Goal: Task Accomplishment & Management: Manage account settings

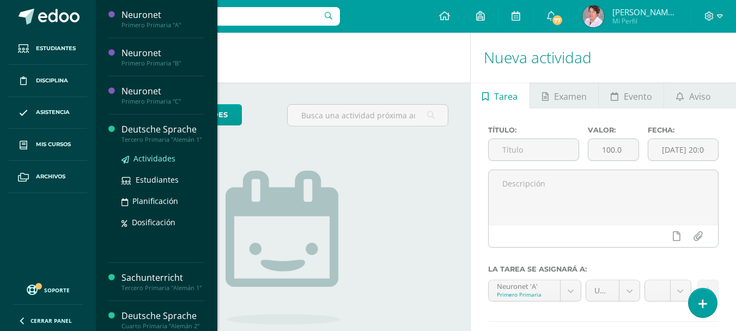
click at [158, 163] on span "Actividades" at bounding box center [155, 158] width 42 height 10
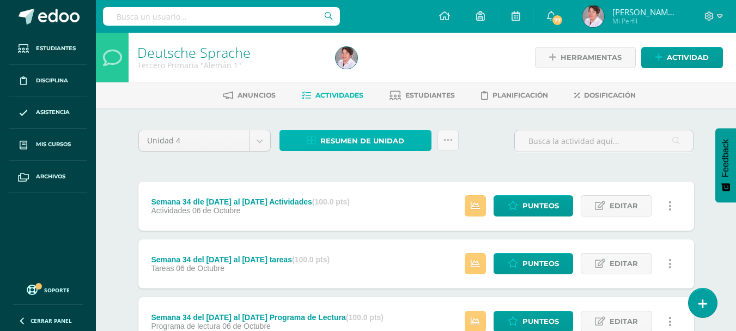
click at [343, 137] on span "Resumen de unidad" at bounding box center [362, 141] width 84 height 20
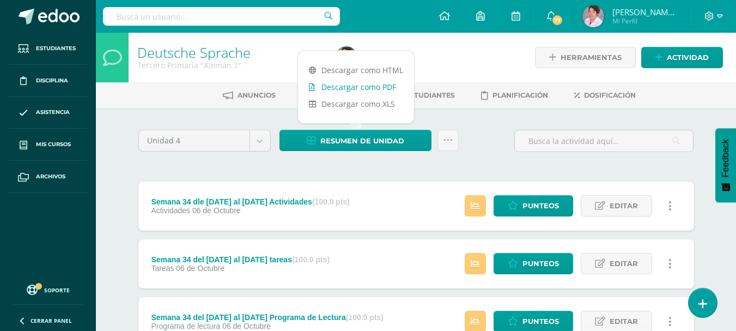
click at [361, 90] on link "Descargar como PDF" at bounding box center [356, 86] width 116 height 17
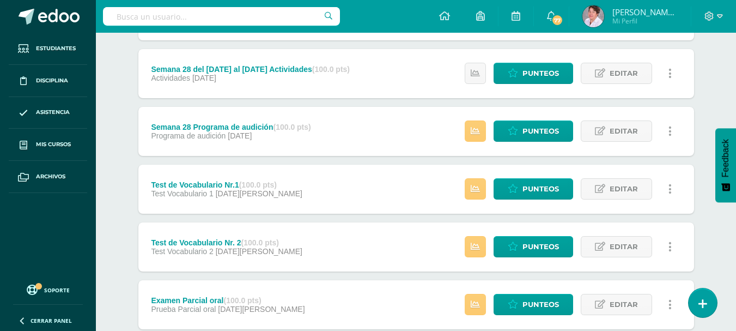
scroll to position [1404, 0]
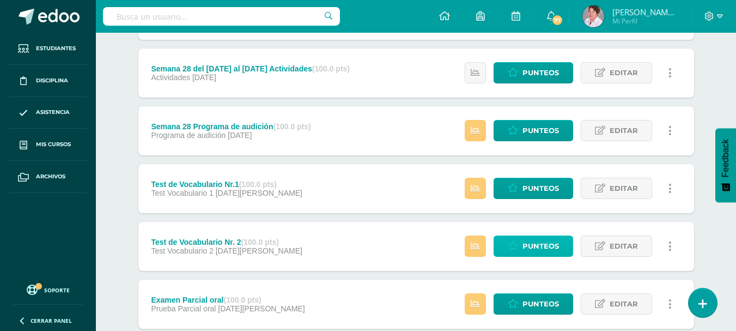
click at [541, 245] on span "Punteos" at bounding box center [541, 246] width 37 height 20
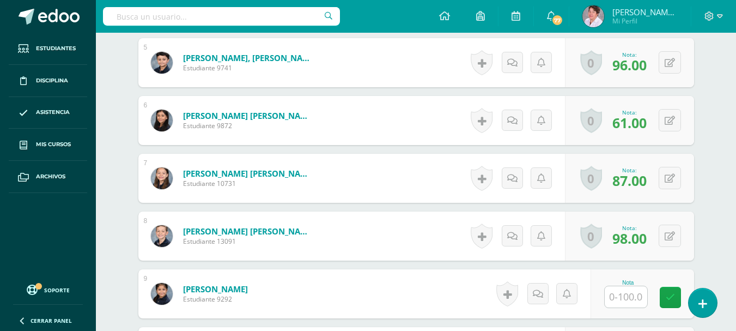
scroll to position [675, 0]
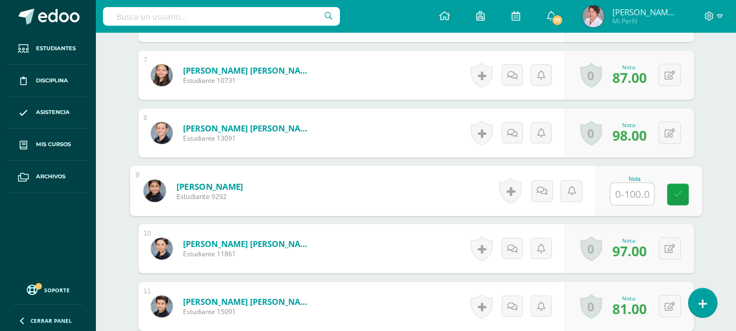
click at [631, 191] on input "text" at bounding box center [632, 194] width 44 height 22
type input "69"
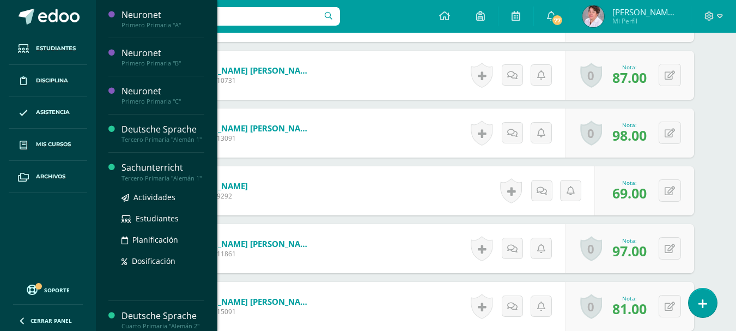
click at [153, 174] on div "Sachunterricht" at bounding box center [163, 167] width 83 height 13
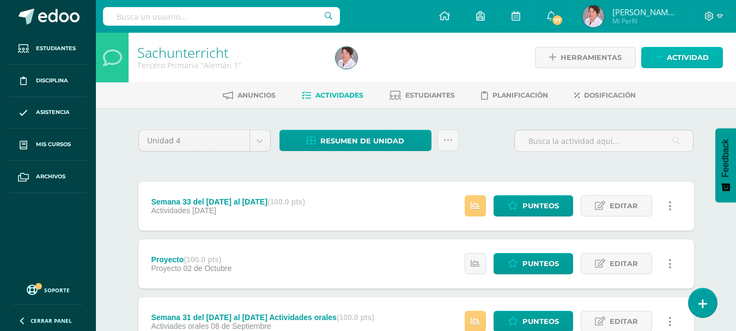
click at [699, 57] on span "Actividad" at bounding box center [688, 57] width 42 height 20
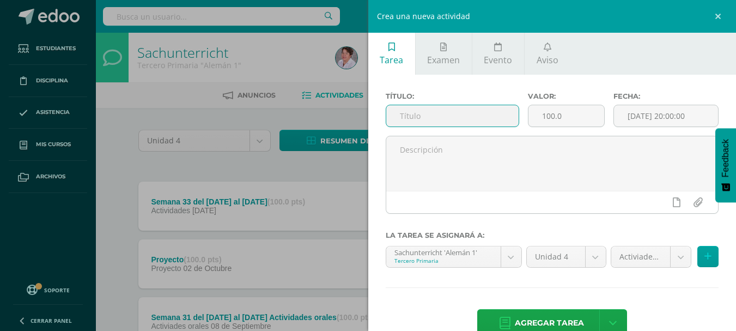
click at [458, 117] on input "text" at bounding box center [452, 115] width 132 height 21
type input "Semana 35 del al [DATE] actividades"
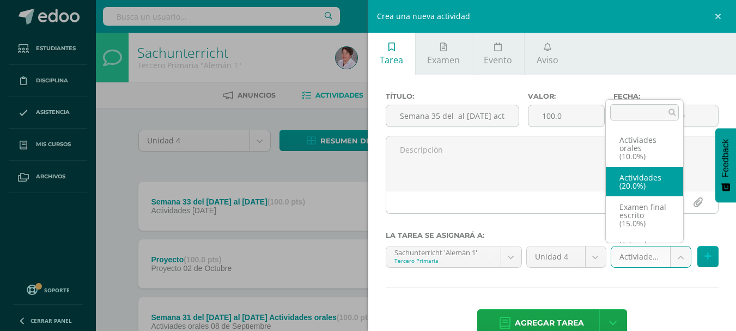
select select "233561"
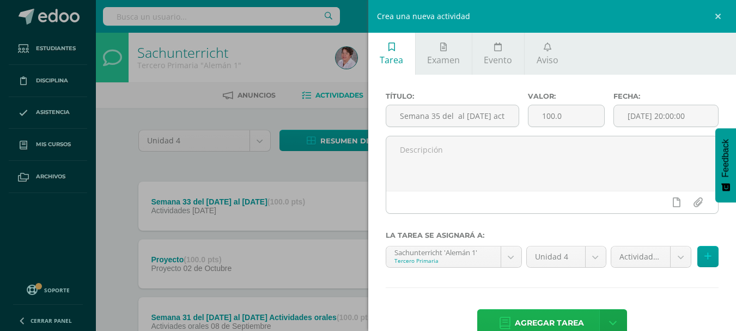
click at [553, 319] on span "Agregar tarea" at bounding box center [549, 323] width 69 height 27
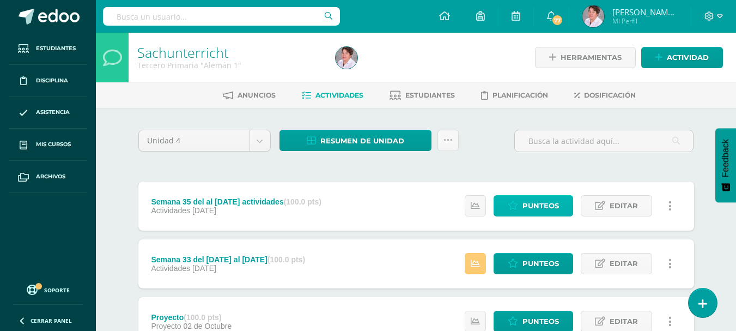
click at [544, 207] on span "Punteos" at bounding box center [541, 206] width 37 height 20
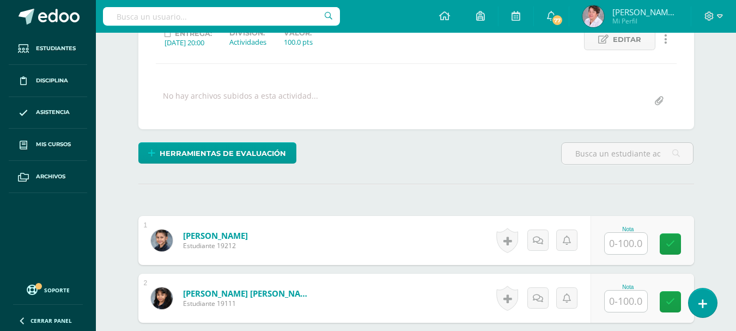
scroll to position [163, 0]
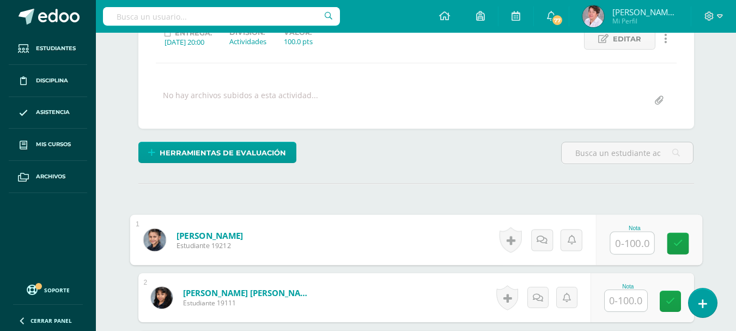
click at [616, 239] on input "text" at bounding box center [632, 243] width 44 height 22
type input "98"
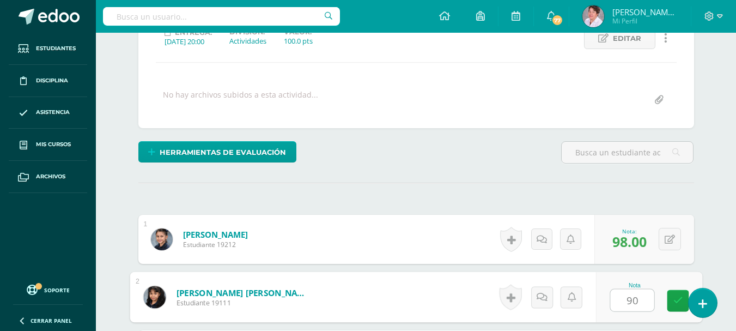
type input "90"
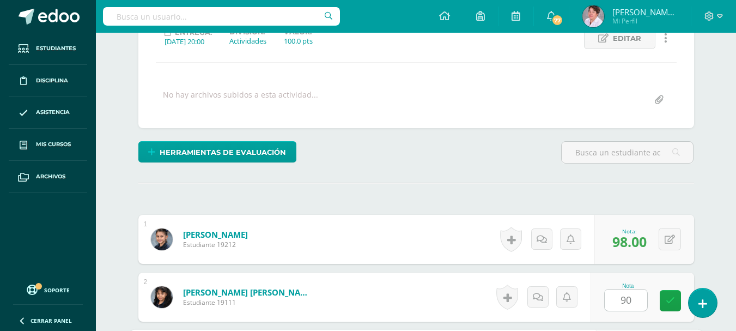
scroll to position [356, 0]
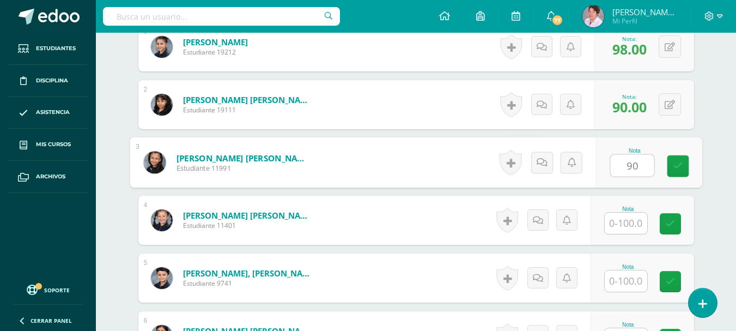
type input "90"
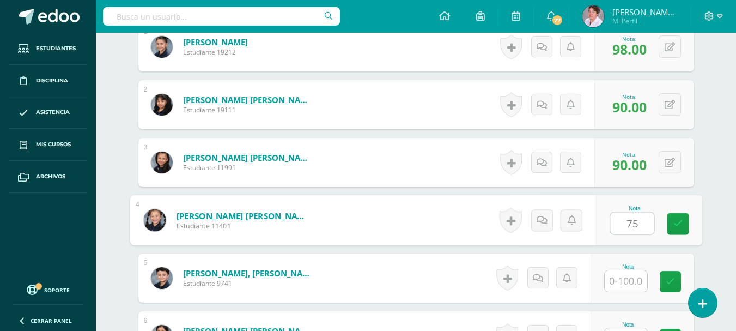
type input "75"
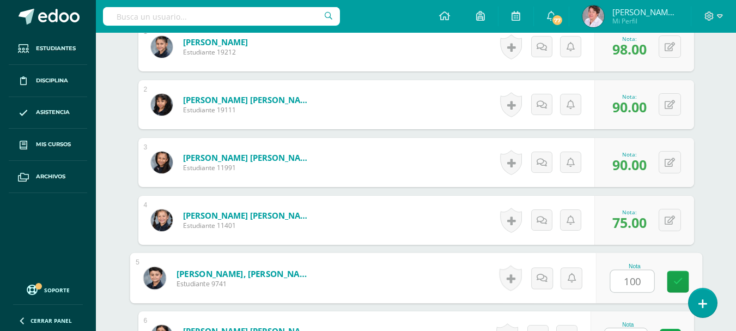
type input "100"
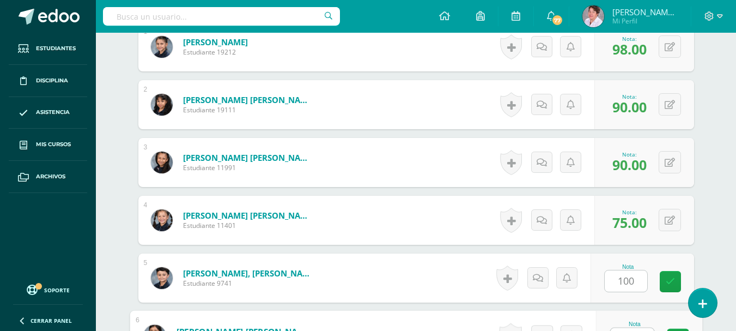
scroll to position [375, 0]
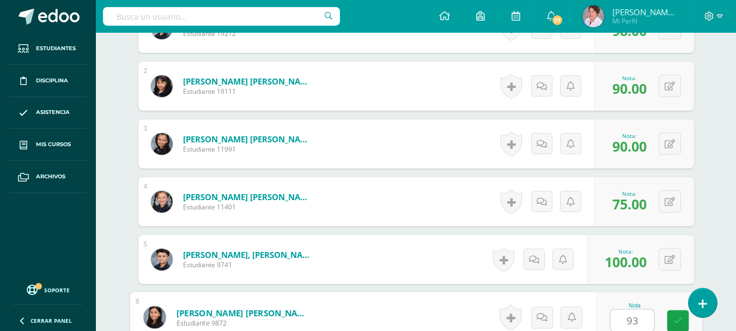
type input "93"
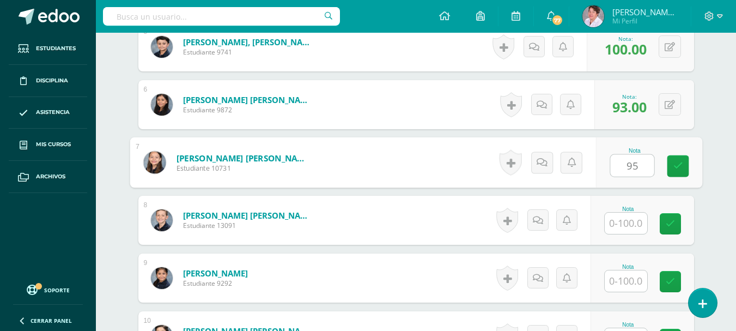
type input "95"
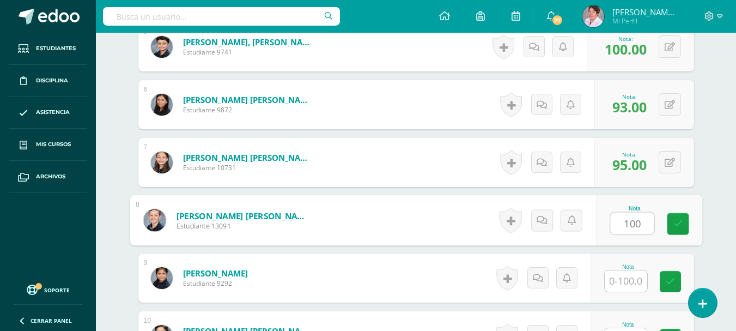
type input "100"
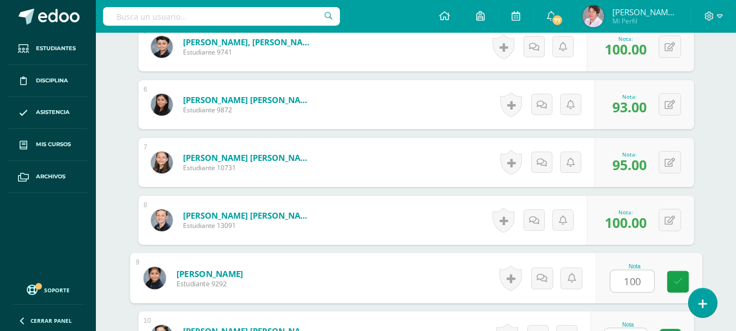
type input "100"
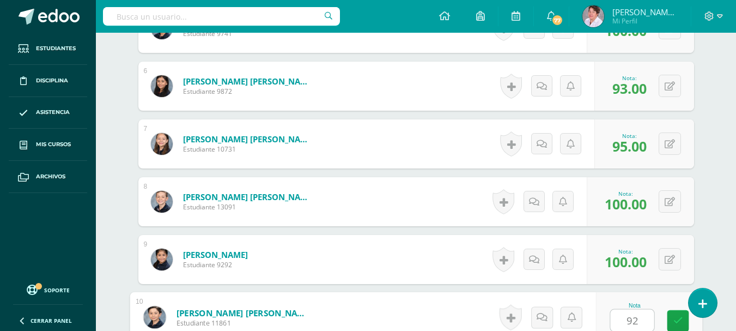
type input "92"
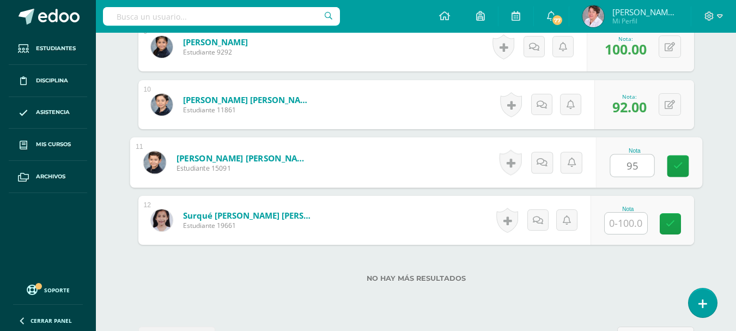
type input "95"
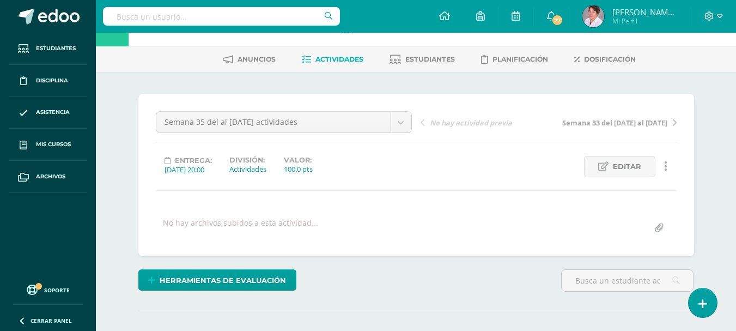
scroll to position [0, 0]
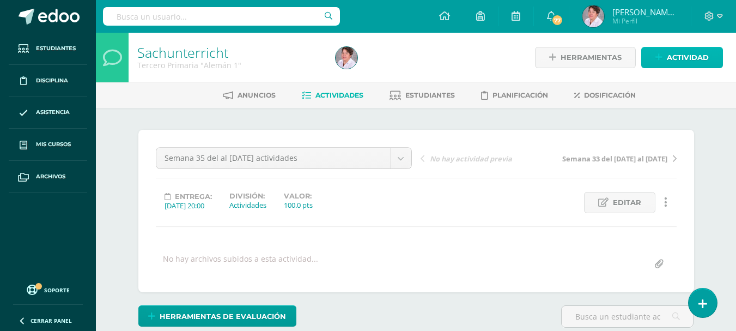
click at [682, 54] on span "Actividad" at bounding box center [688, 57] width 42 height 20
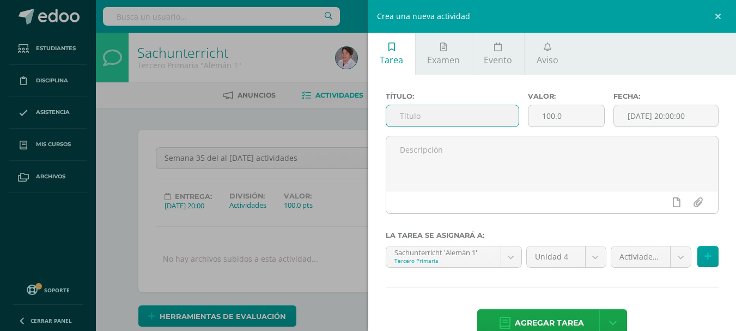
click at [460, 115] on input "text" at bounding box center [452, 115] width 132 height 21
type input "Semana 35 del [DATE] al [DATE] Actividades orales"
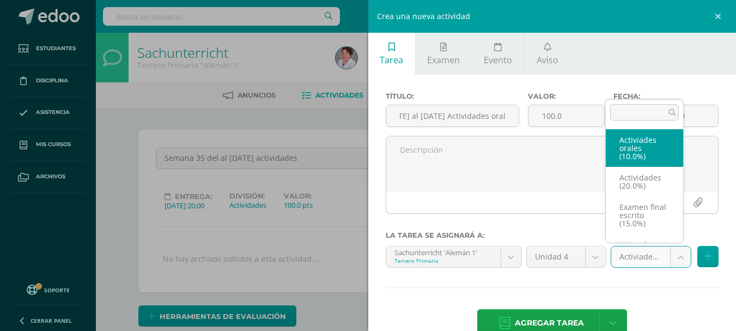
scroll to position [0, 0]
select select "233567"
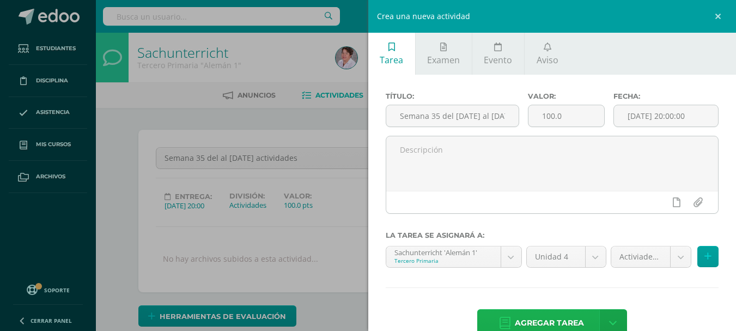
click at [562, 318] on span "Agregar tarea" at bounding box center [549, 323] width 69 height 27
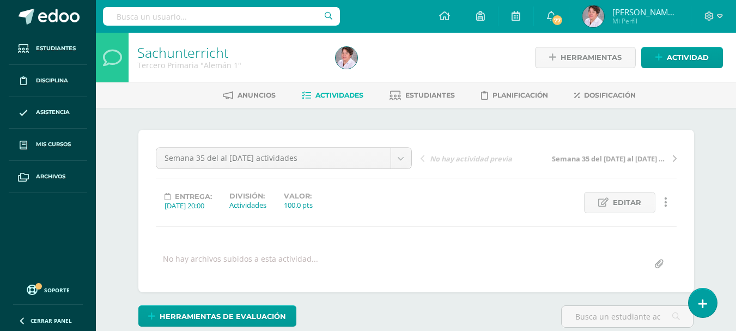
click at [341, 96] on span "Actividades" at bounding box center [340, 95] width 48 height 8
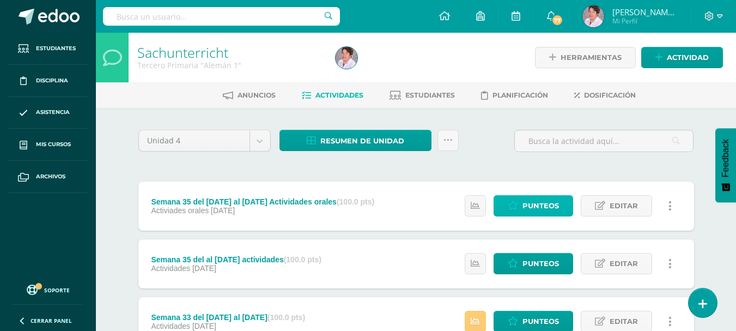
click at [543, 203] on span "Punteos" at bounding box center [541, 206] width 37 height 20
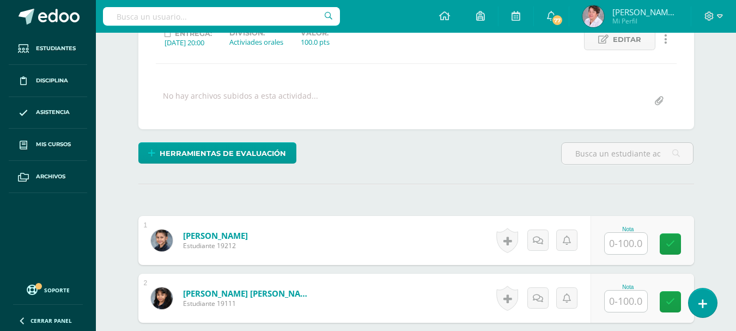
scroll to position [163, 0]
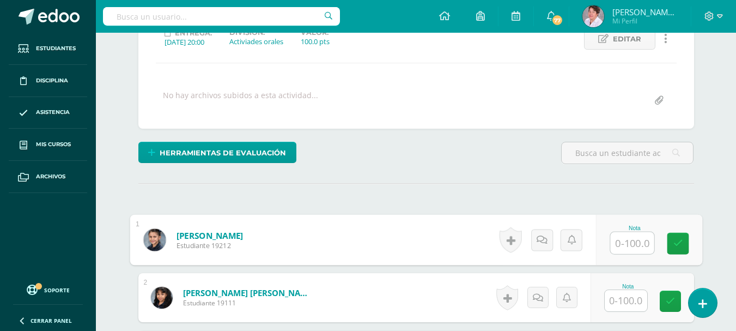
click at [625, 237] on input "text" at bounding box center [632, 243] width 44 height 22
type input "100"
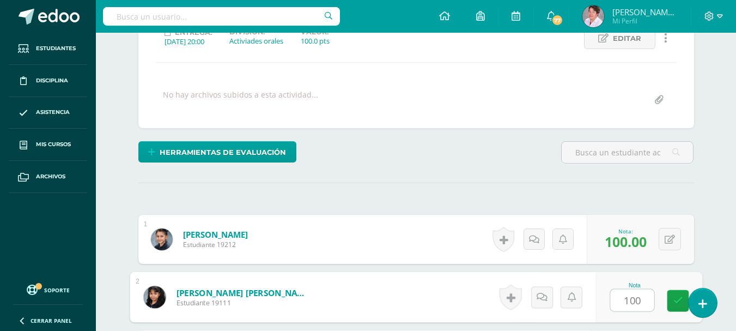
type input "100"
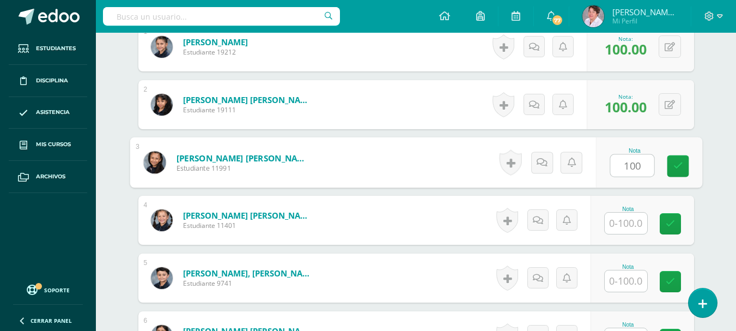
type input "100"
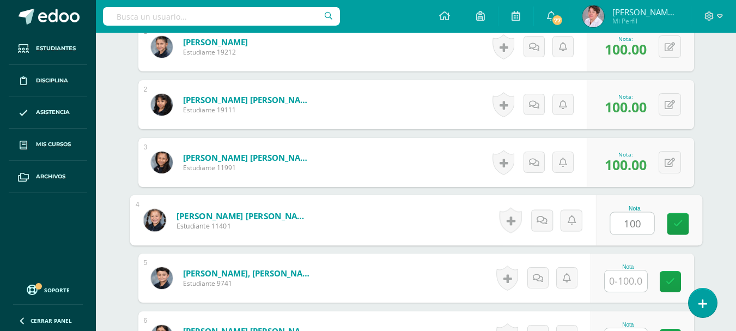
type input "100"
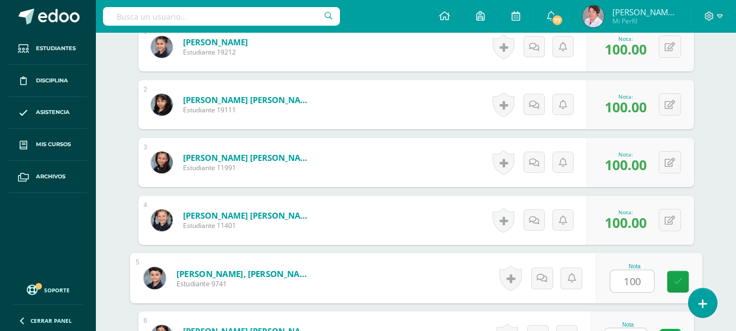
type input "100"
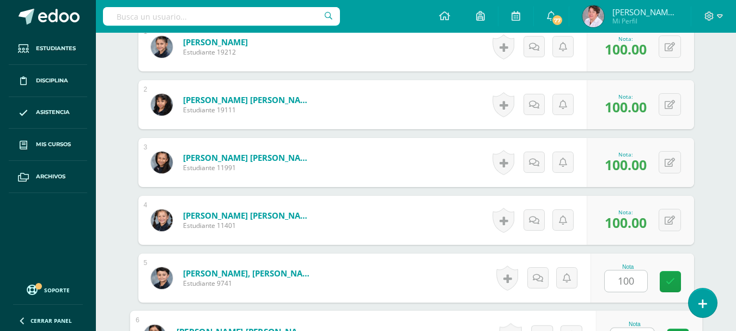
scroll to position [375, 0]
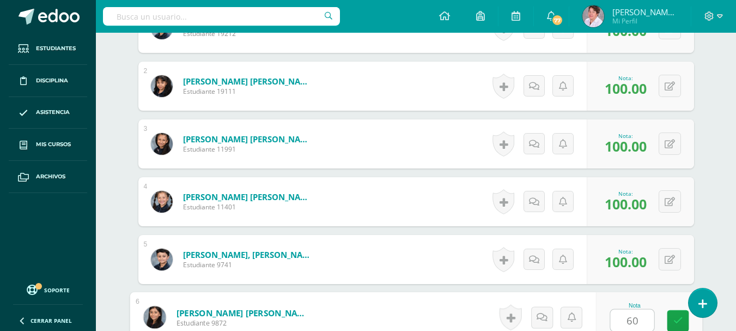
type input "60"
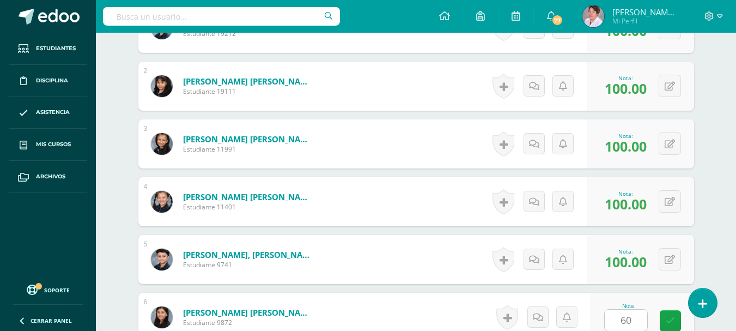
scroll to position [587, 0]
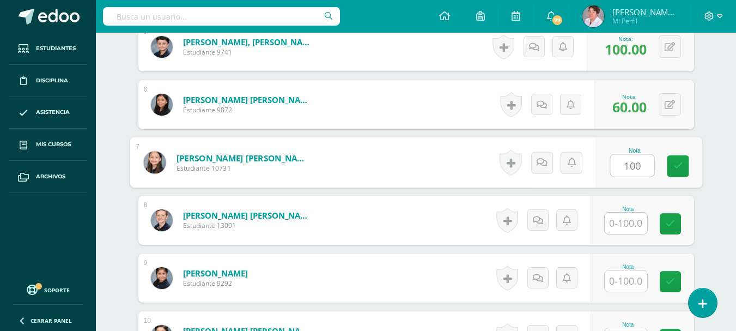
type input "100"
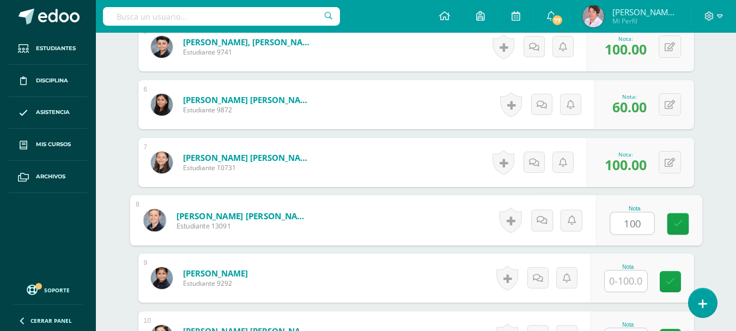
type input "100"
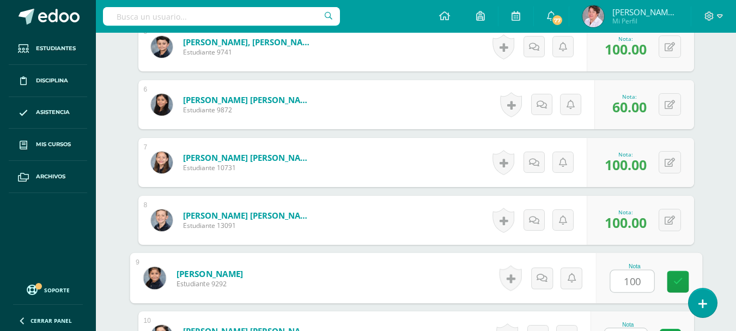
type input "100"
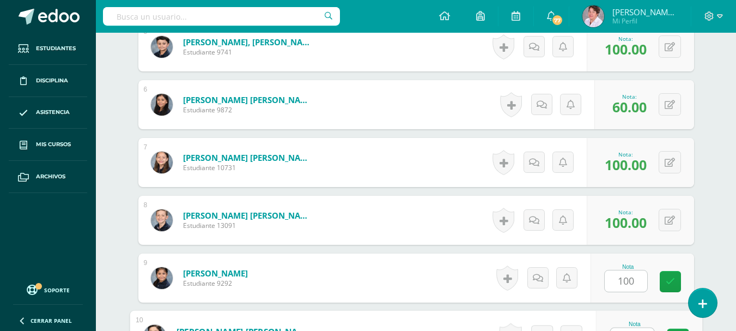
scroll to position [606, 0]
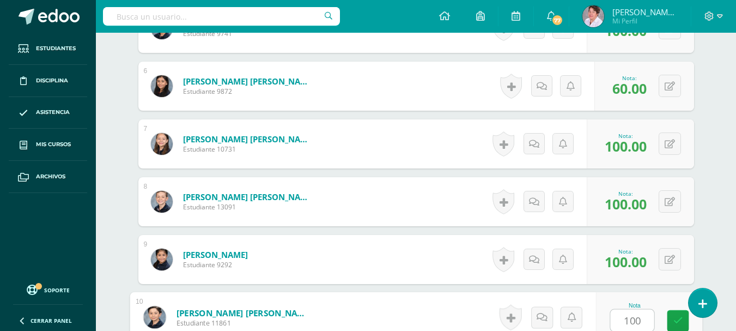
type input "100"
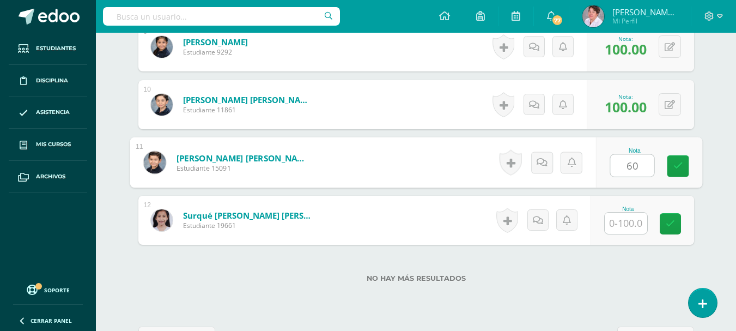
type input "60"
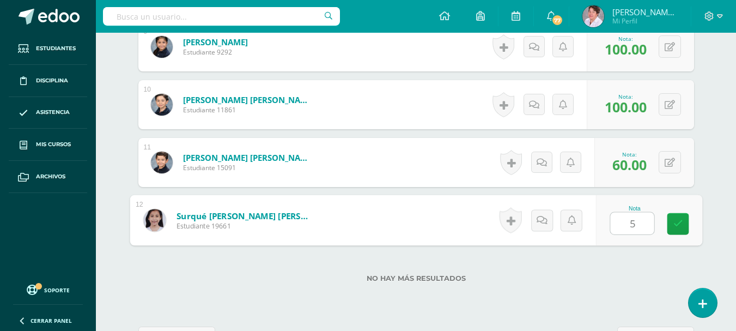
type input "50"
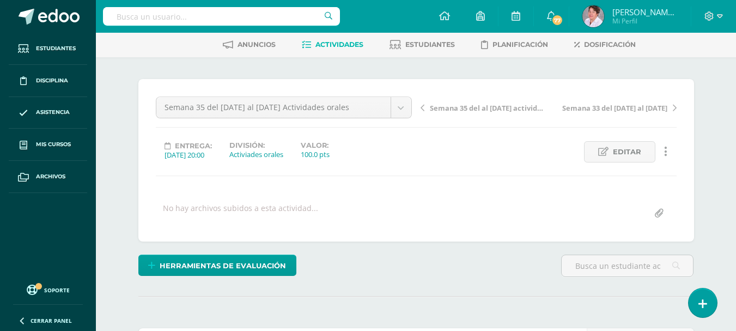
scroll to position [0, 0]
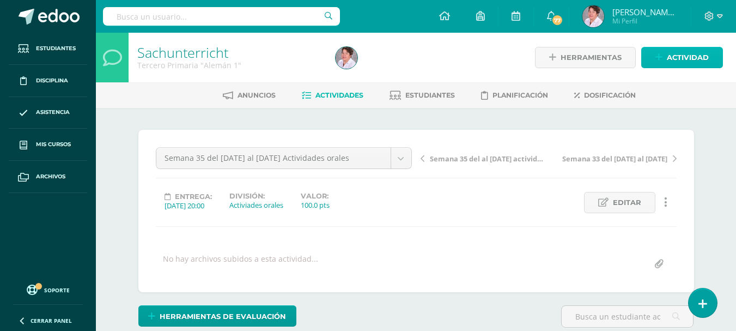
click at [692, 59] on span "Actividad" at bounding box center [688, 57] width 42 height 20
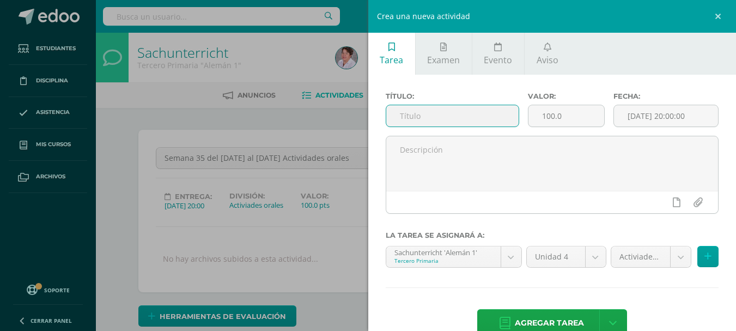
click at [490, 110] on input "text" at bounding box center [452, 115] width 132 height 21
type input "Semana 35 el 6 al 10 octuvre hojas de trabajo"
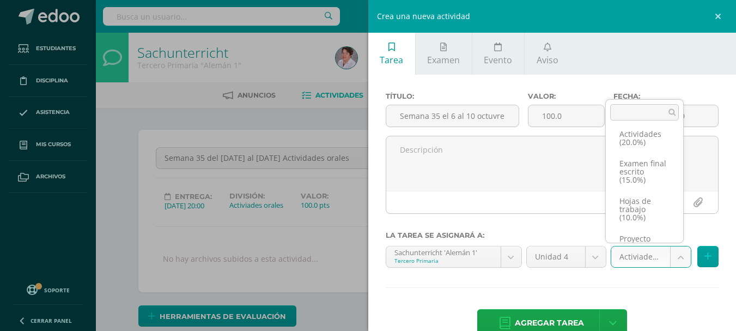
scroll to position [58, 0]
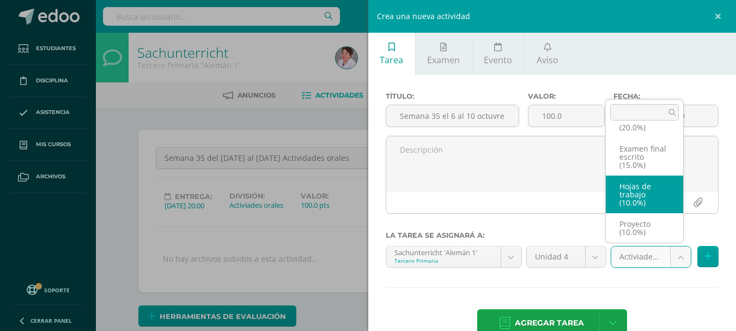
select select "233566"
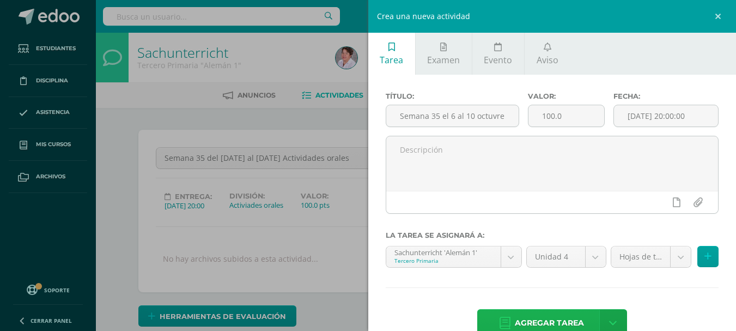
click at [560, 316] on span "Agregar tarea" at bounding box center [549, 323] width 69 height 27
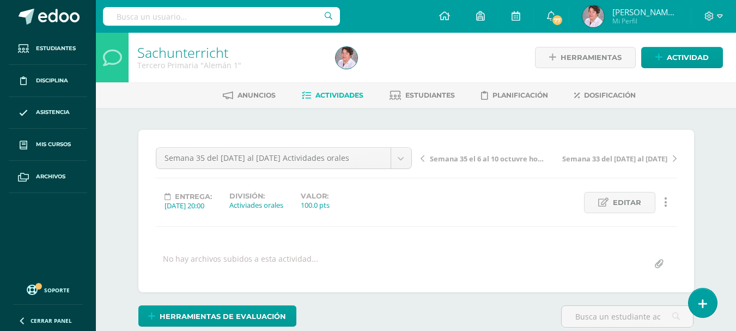
click at [343, 93] on span "Actividades" at bounding box center [340, 95] width 48 height 8
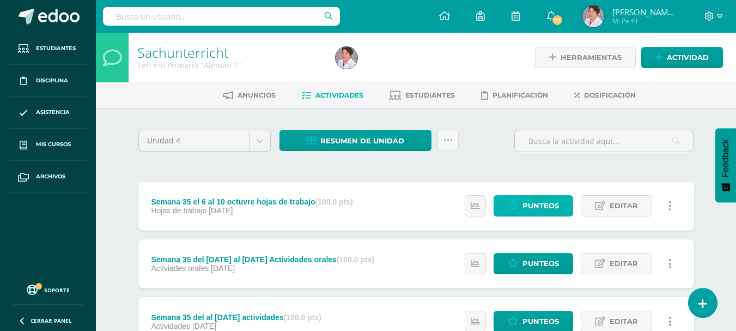
click at [543, 209] on span "Punteos" at bounding box center [541, 206] width 37 height 20
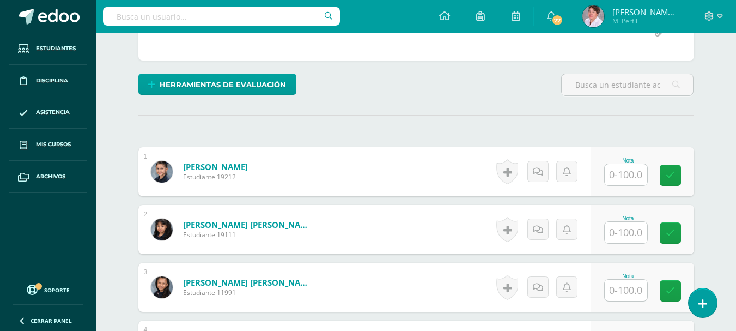
scroll to position [232, 0]
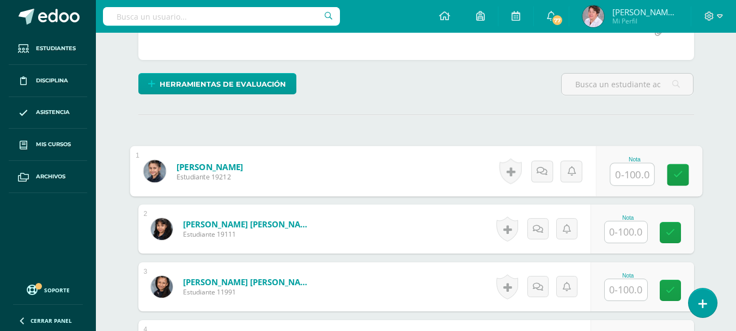
click at [631, 175] on input "text" at bounding box center [632, 174] width 44 height 22
type input "88"
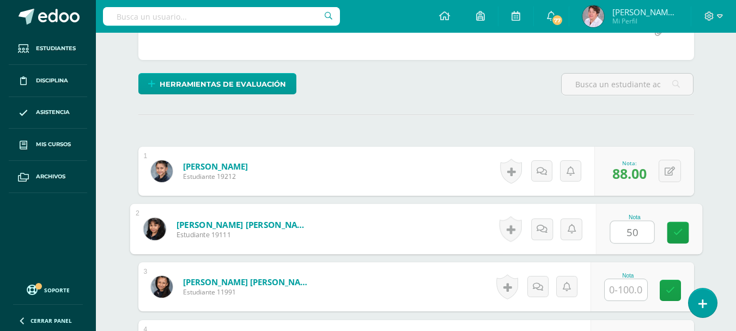
type input "50"
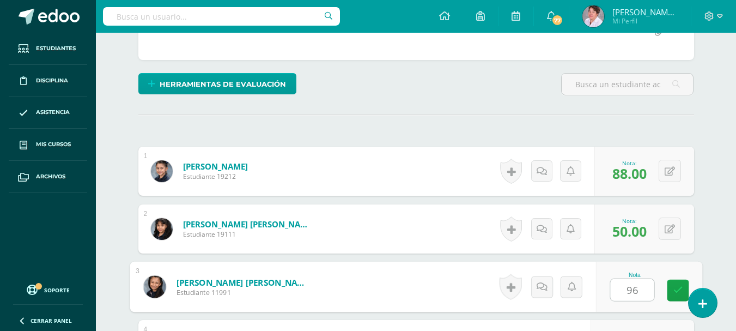
type input "96"
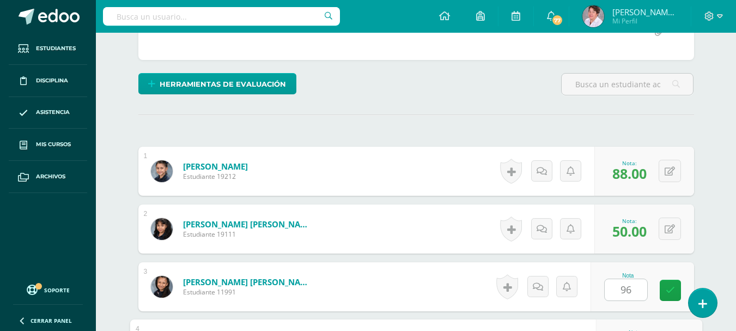
scroll to position [414, 0]
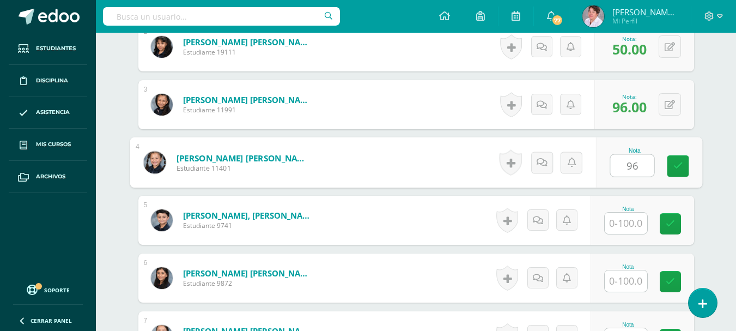
type input "96"
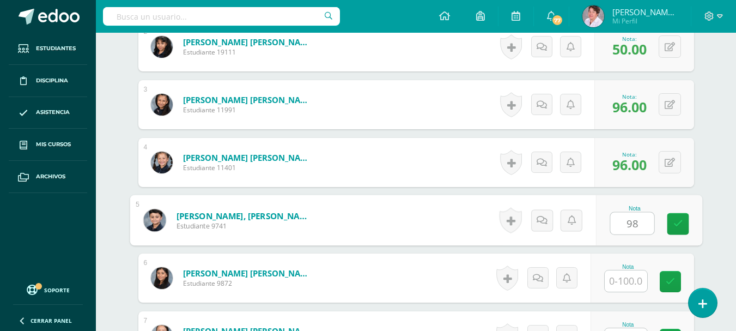
type input "98"
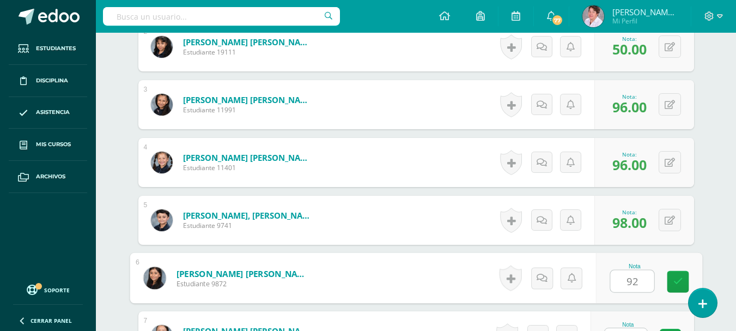
type input "92"
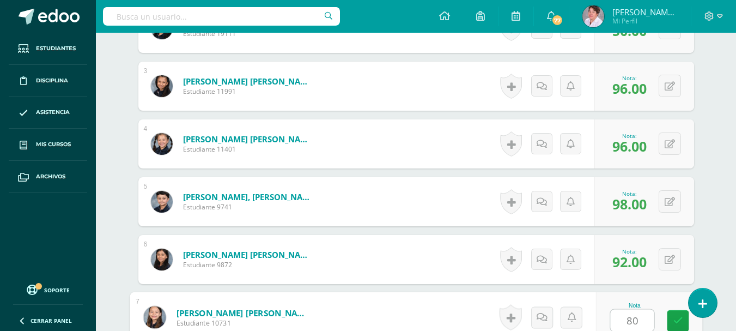
type input "80"
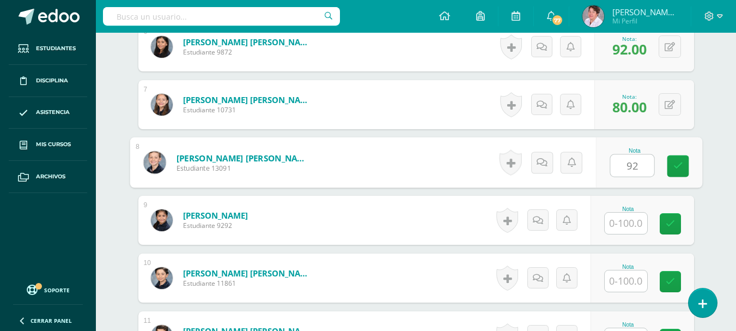
type input "92"
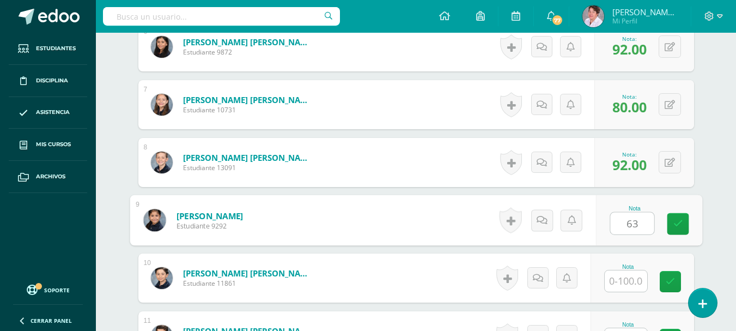
type input "63"
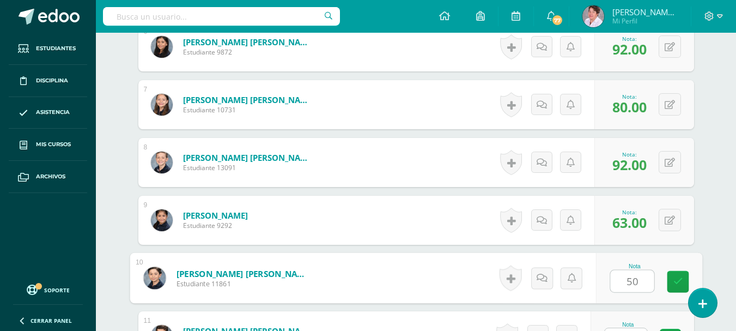
type input "50"
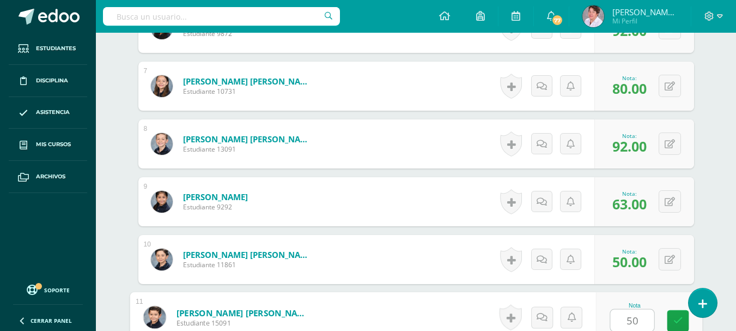
type input "50"
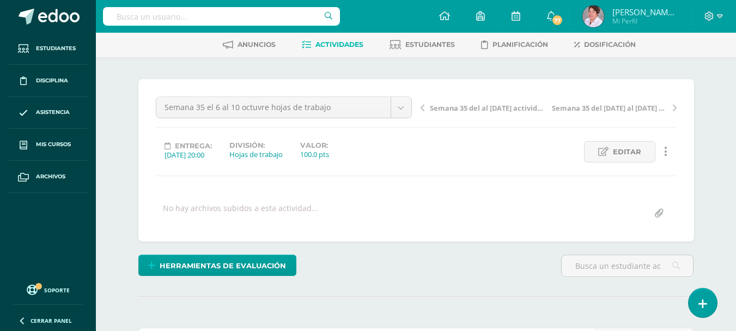
scroll to position [0, 0]
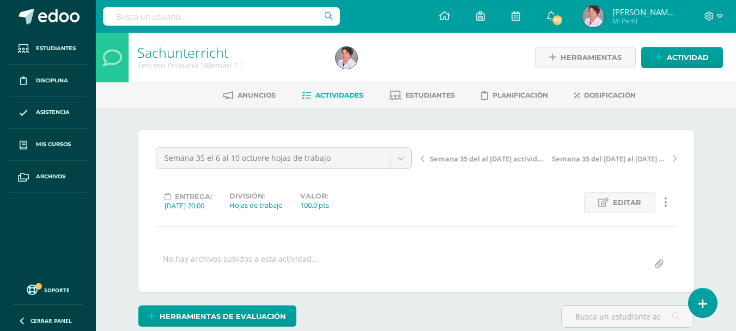
click at [340, 95] on span "Actividades" at bounding box center [340, 95] width 48 height 8
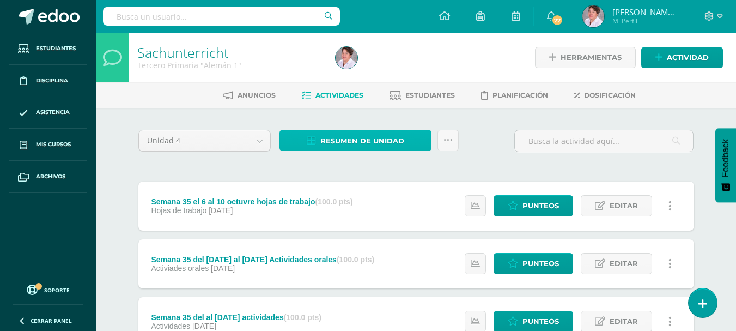
click at [356, 147] on span "Resumen de unidad" at bounding box center [362, 141] width 84 height 20
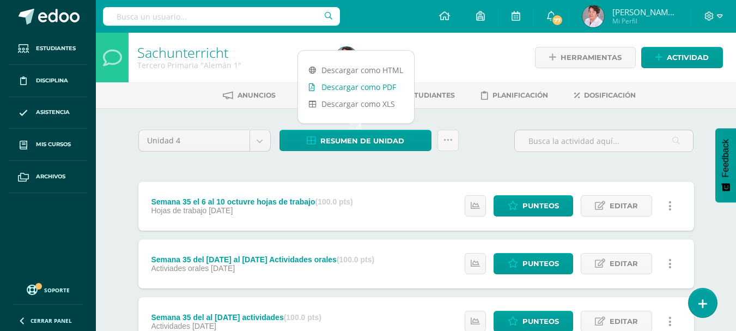
click at [369, 84] on link "Descargar como PDF" at bounding box center [356, 86] width 116 height 17
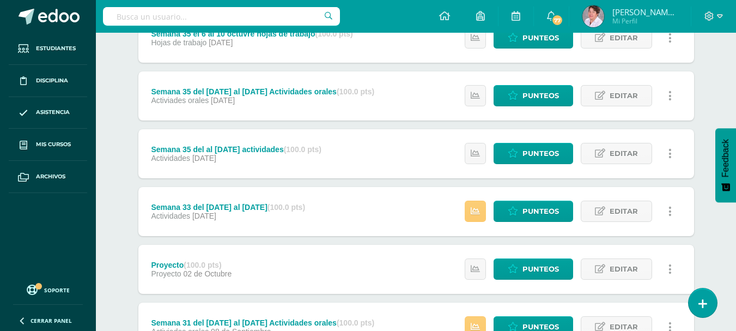
scroll to position [173, 0]
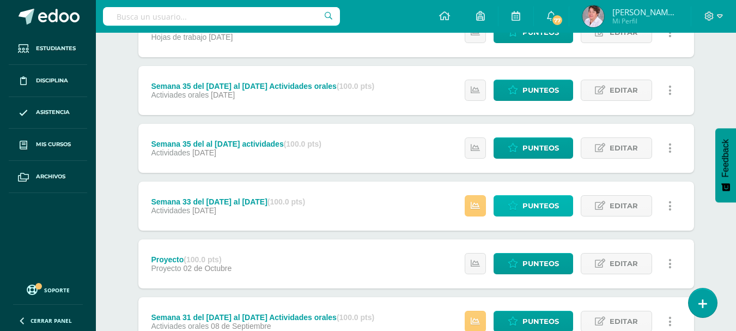
click at [546, 201] on span "Punteos" at bounding box center [541, 206] width 37 height 20
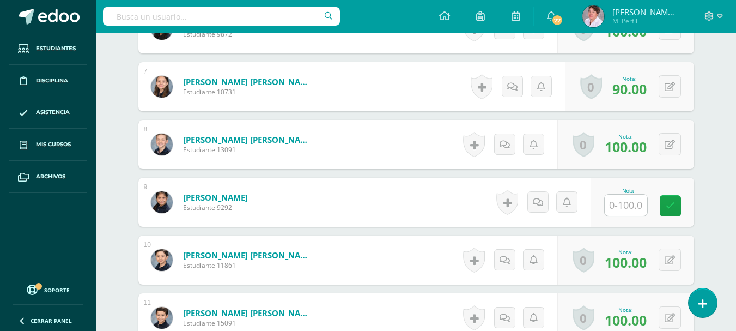
scroll to position [664, 0]
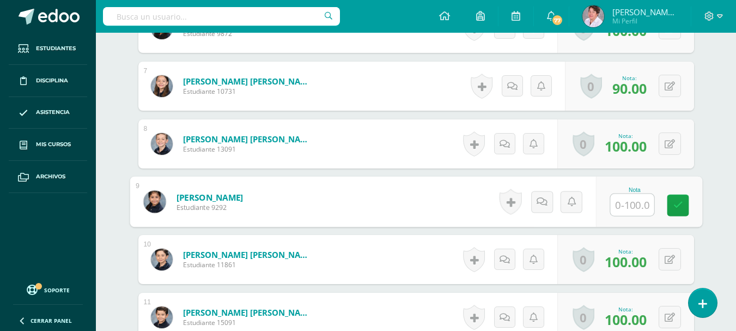
click at [630, 204] on input "text" at bounding box center [632, 205] width 44 height 22
type input "100"
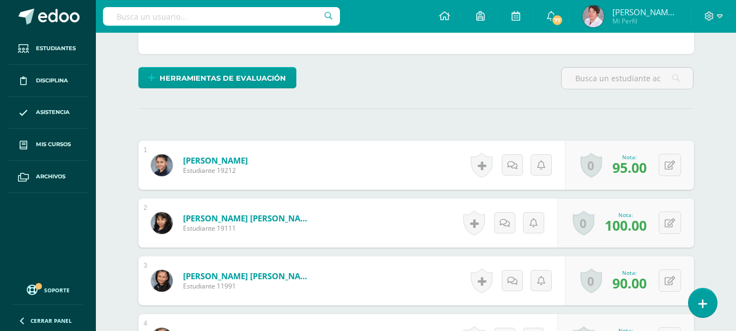
scroll to position [0, 0]
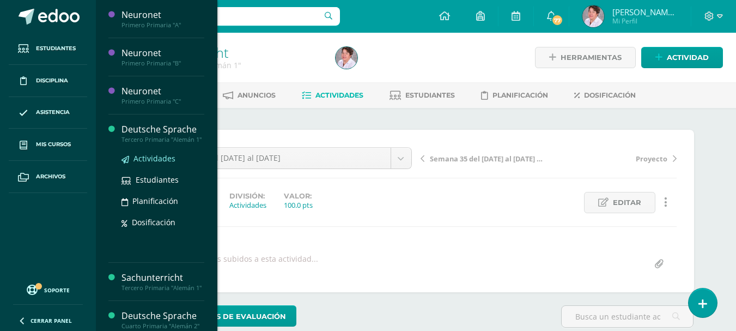
click at [153, 163] on span "Actividades" at bounding box center [155, 158] width 42 height 10
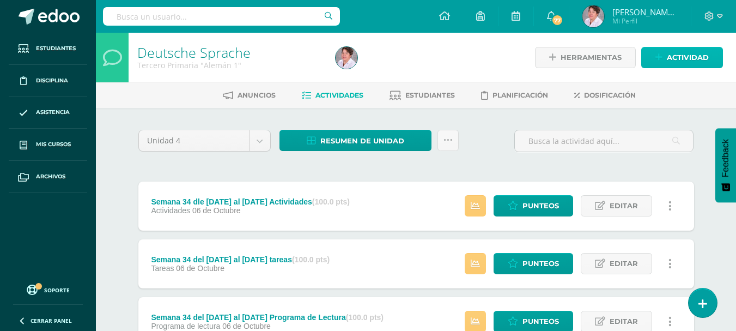
click at [698, 59] on span "Actividad" at bounding box center [688, 57] width 42 height 20
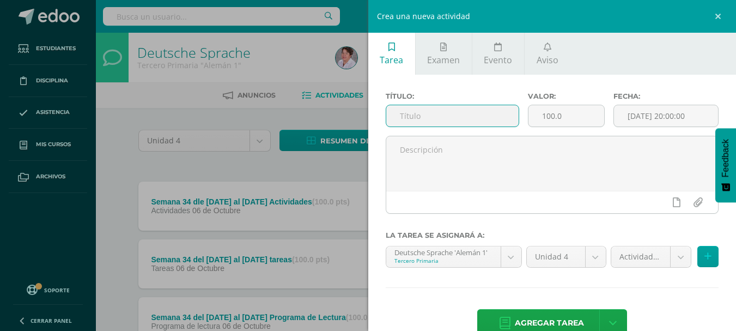
click at [474, 119] on input "text" at bounding box center [452, 115] width 132 height 21
type input "Semana 35 del [DATE] al [DATE] Actividades"
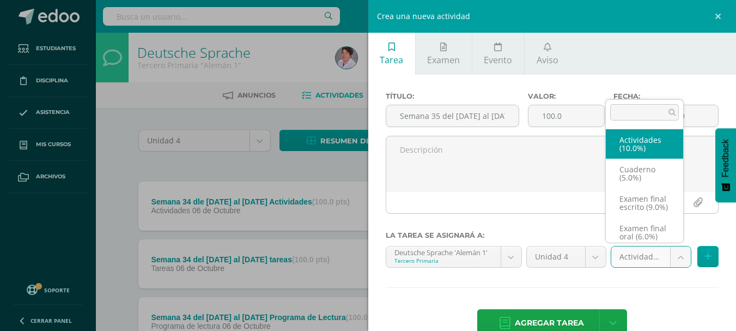
select select "233546"
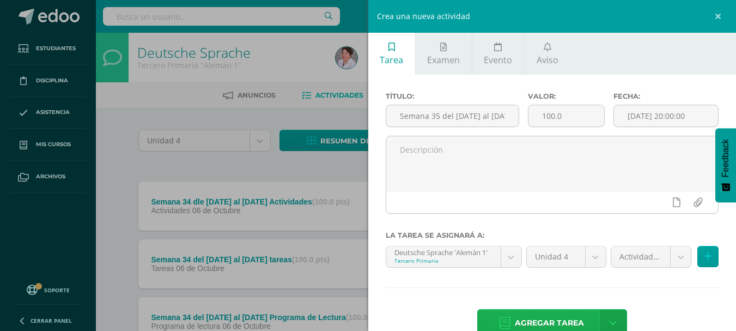
click at [573, 321] on span "Agregar tarea" at bounding box center [549, 323] width 69 height 27
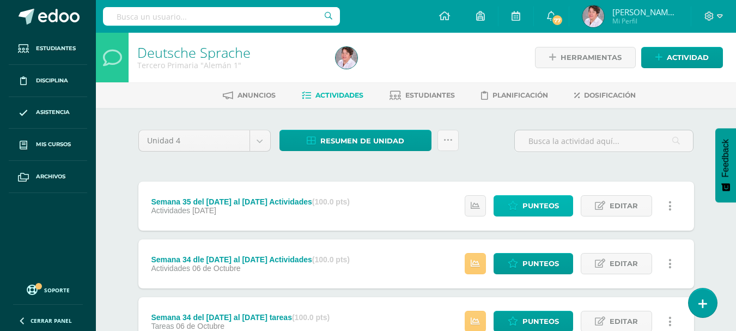
click at [543, 205] on span "Punteos" at bounding box center [541, 206] width 37 height 20
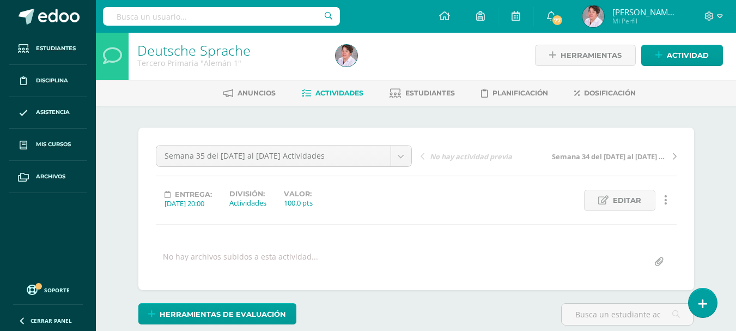
scroll to position [117, 0]
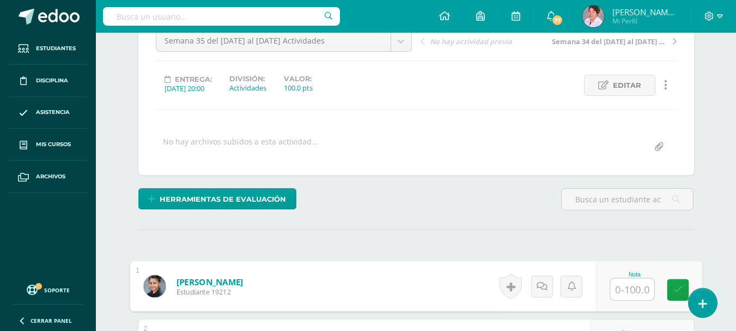
click at [626, 288] on input "text" at bounding box center [632, 289] width 44 height 22
type input "87"
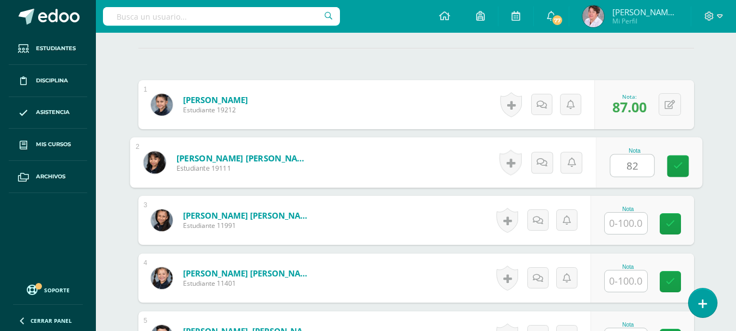
type input "82"
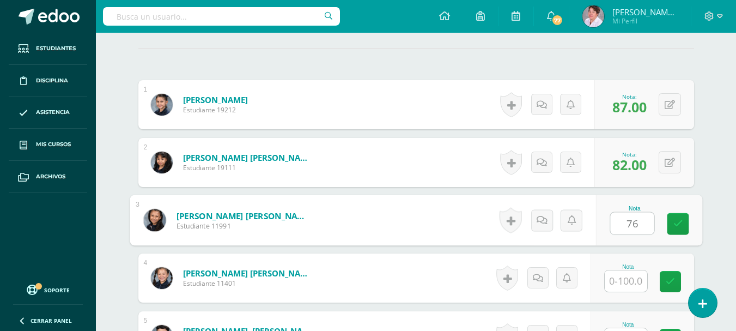
type input "76"
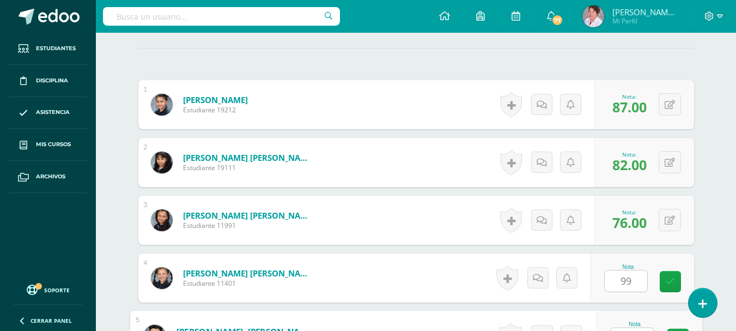
scroll to position [317, 0]
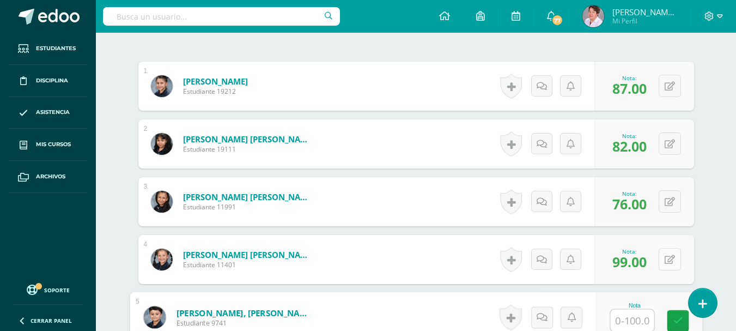
click at [668, 258] on button at bounding box center [670, 259] width 22 height 22
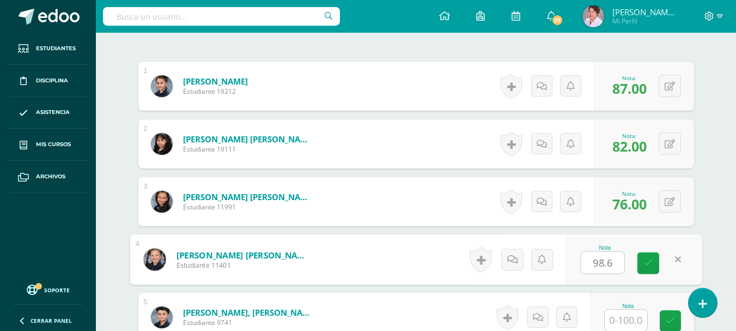
type input "98.6"
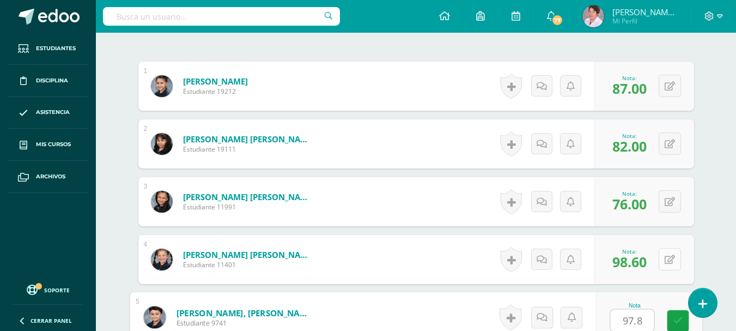
type input "97.8"
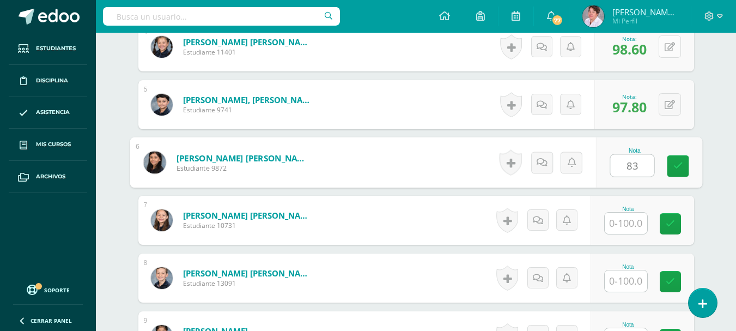
type input "83"
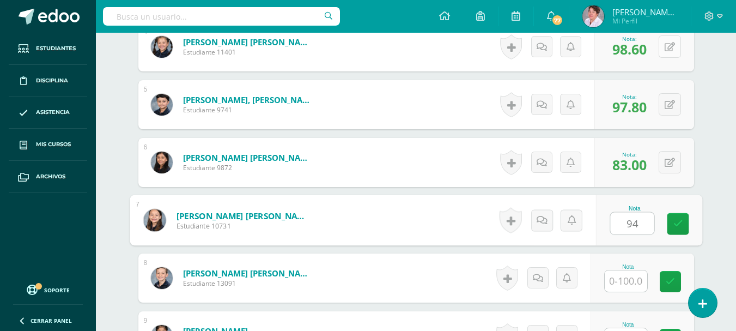
type input "94"
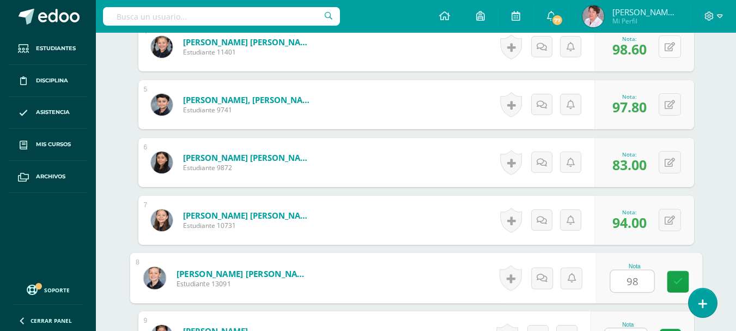
type input "98"
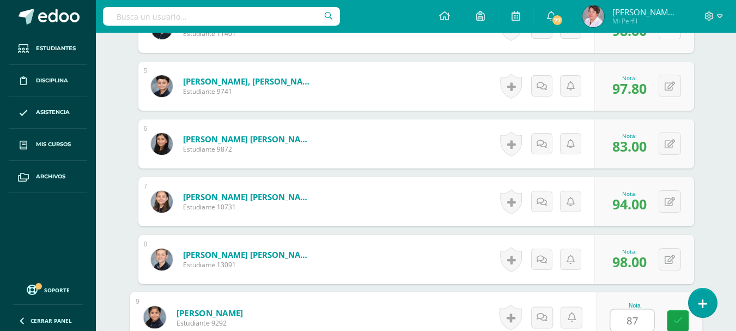
type input "87"
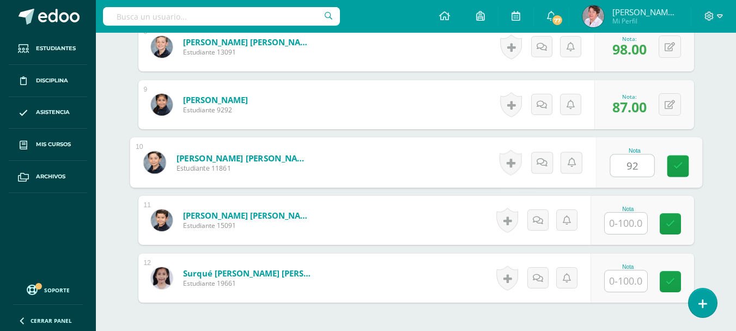
type input "92"
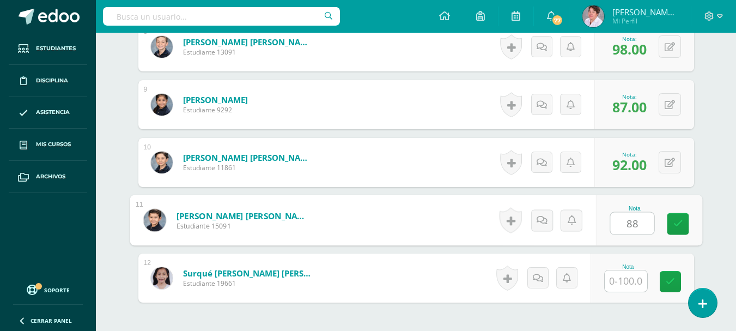
type input "88"
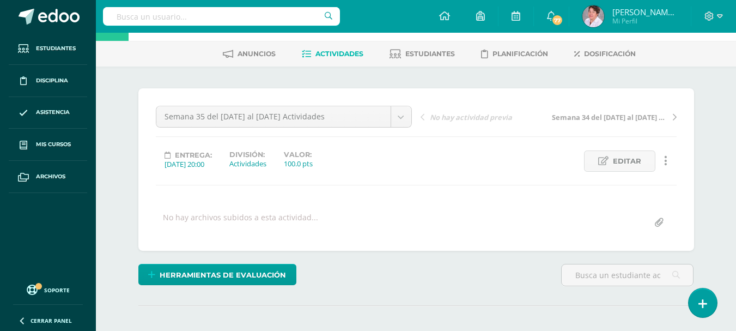
scroll to position [0, 0]
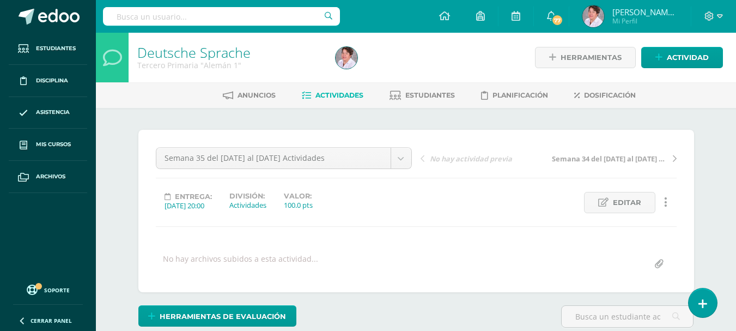
click at [340, 95] on span "Actividades" at bounding box center [340, 95] width 48 height 8
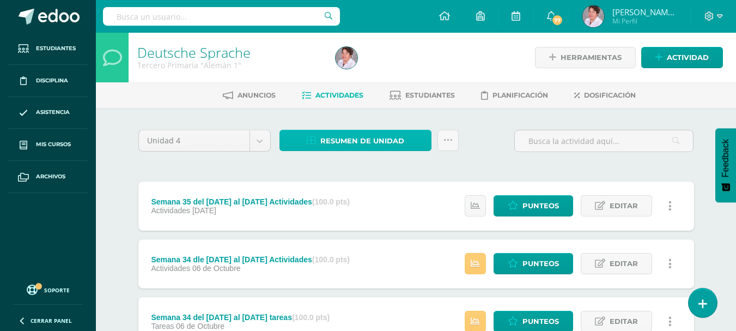
click at [371, 139] on span "Resumen de unidad" at bounding box center [362, 141] width 84 height 20
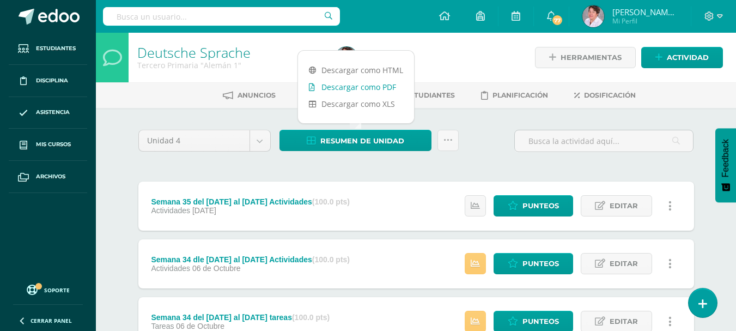
click at [369, 86] on link "Descargar como PDF" at bounding box center [356, 86] width 116 height 17
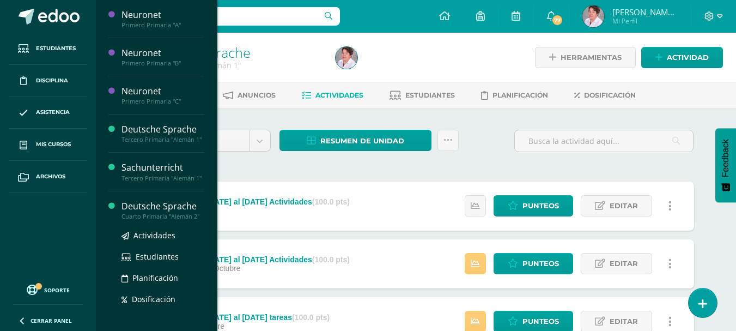
click at [167, 207] on div "Deutsche Sprache Cuarto Primaria "Alemán 2" Actividades Estudiantes Planificaci…" at bounding box center [156, 265] width 96 height 148
click at [164, 213] on div "Deutsche Sprache" at bounding box center [163, 206] width 83 height 13
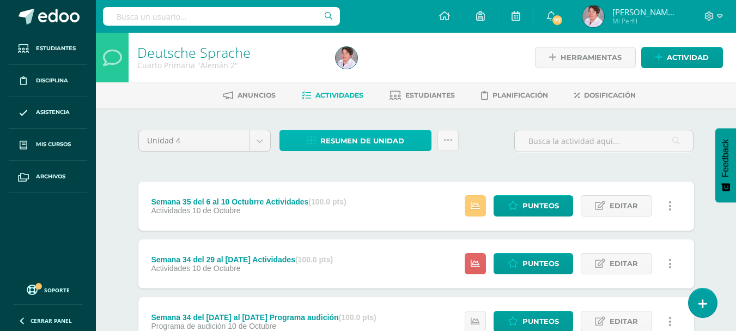
click at [331, 132] on span "Resumen de unidad" at bounding box center [362, 141] width 84 height 20
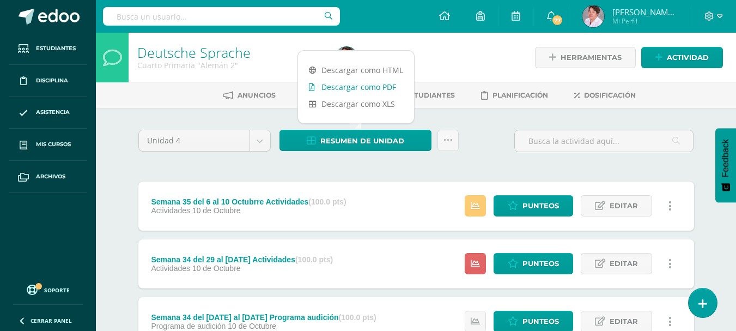
click at [355, 87] on link "Descargar como PDF" at bounding box center [356, 86] width 116 height 17
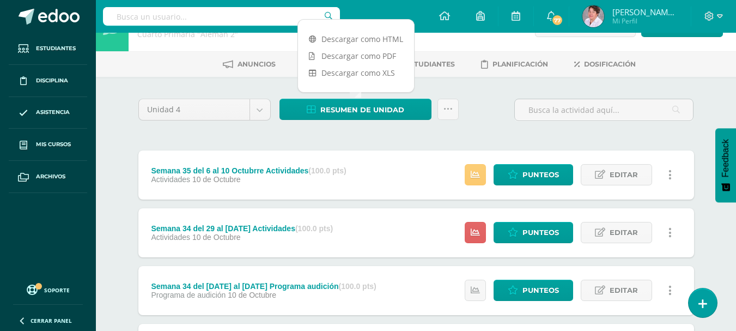
scroll to position [32, 0]
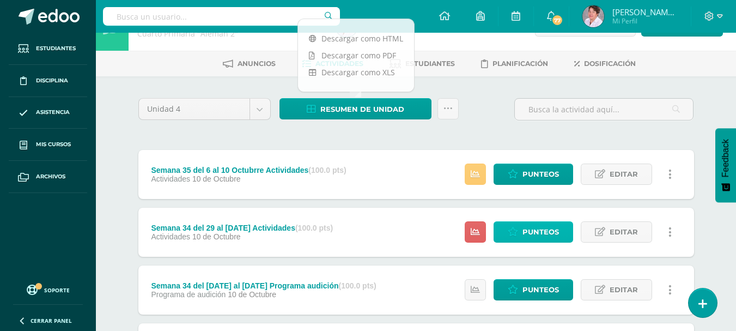
click at [538, 228] on span "Punteos" at bounding box center [541, 232] width 37 height 20
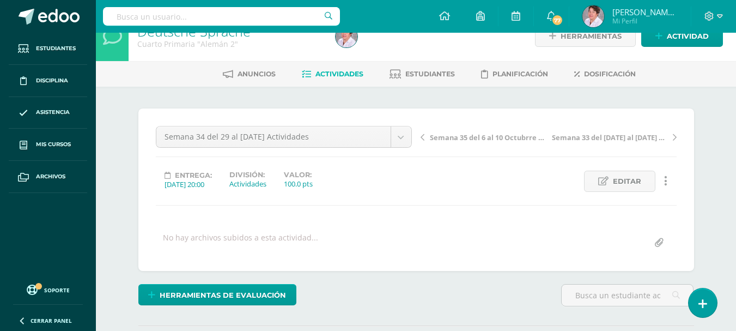
scroll to position [22, 0]
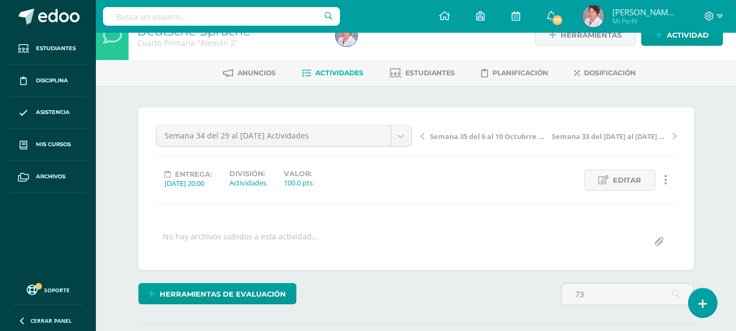
type input "7"
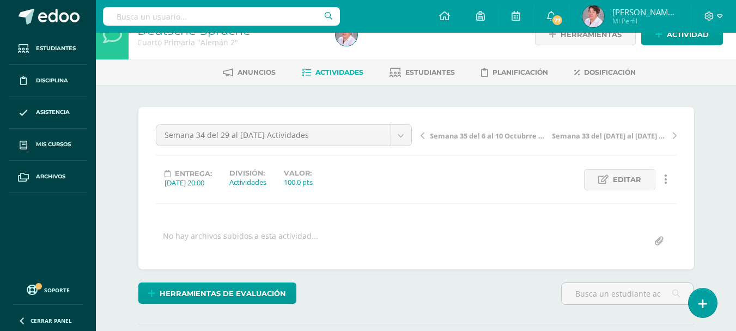
scroll to position [191, 0]
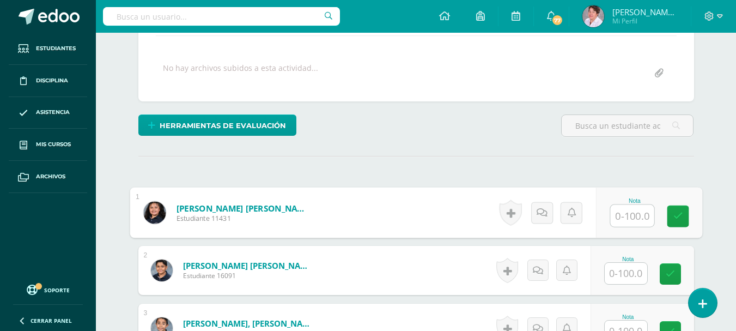
click at [623, 216] on input "text" at bounding box center [632, 216] width 44 height 22
type input "73"
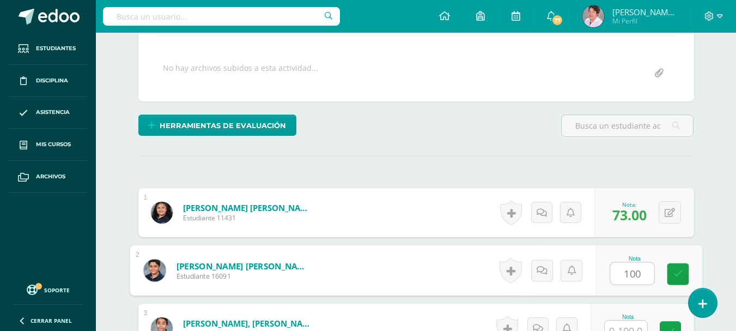
type input "100"
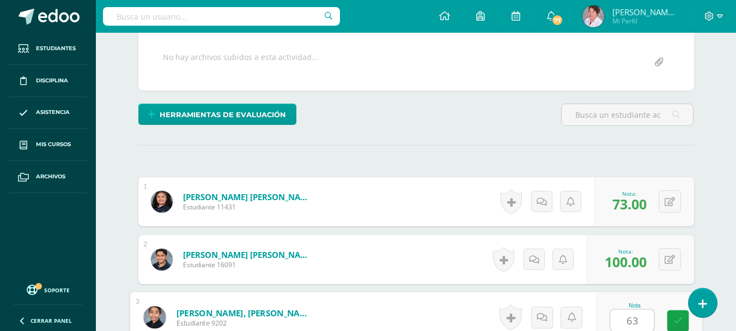
type input "63"
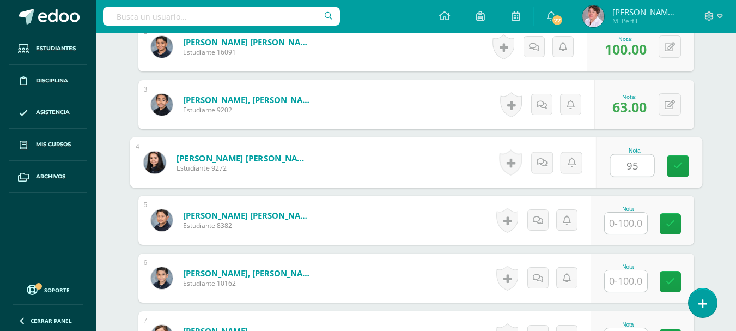
type input "95"
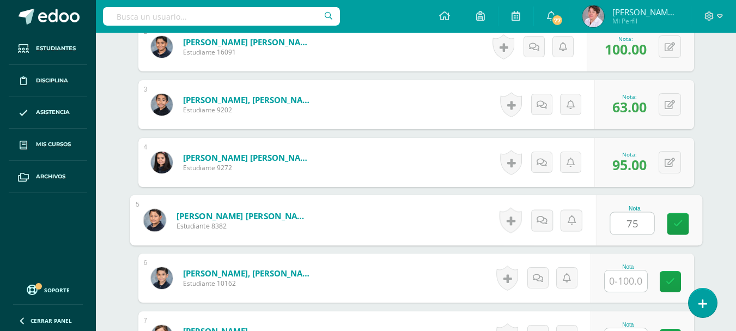
type input "75"
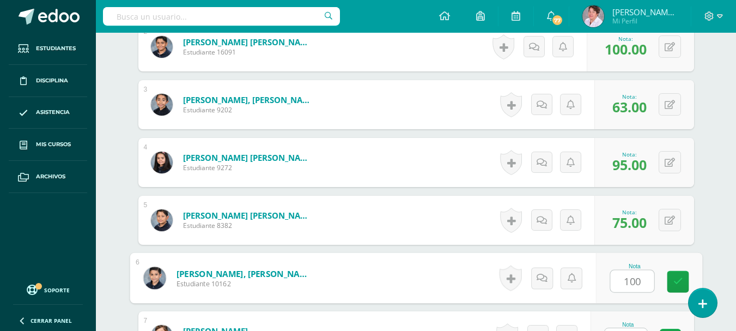
type input "100"
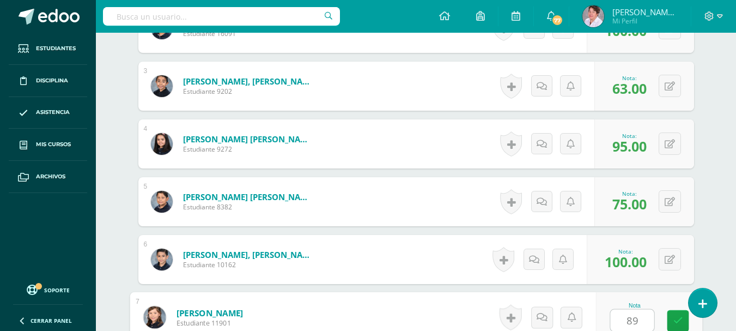
type input "89"
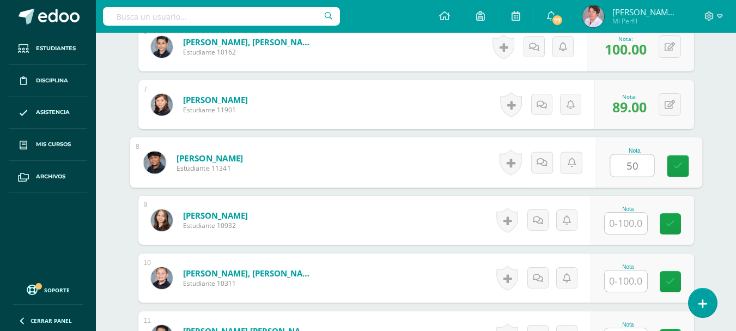
type input "50"
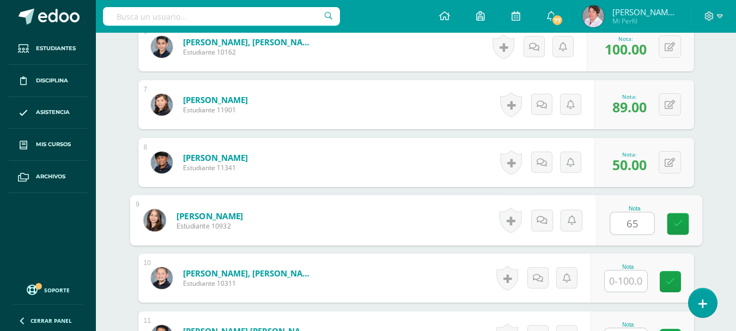
type input "65"
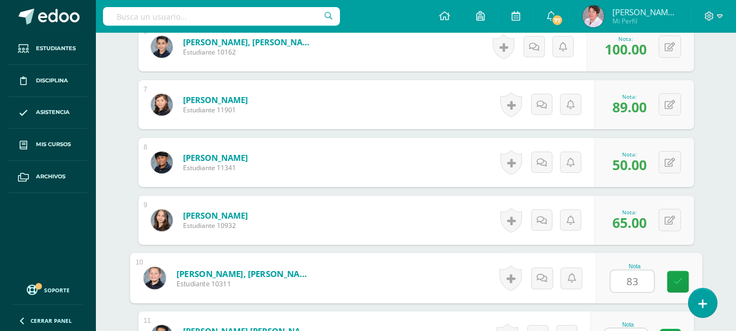
type input "83"
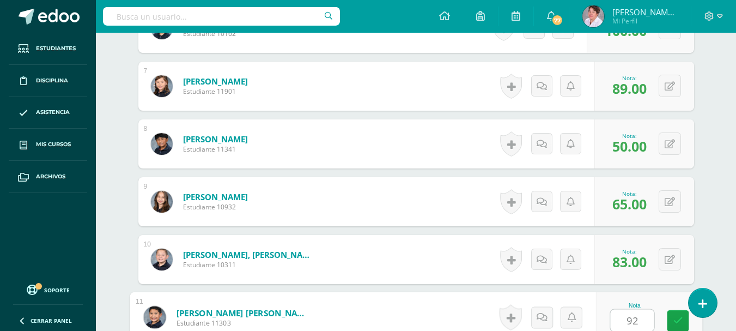
type input "92"
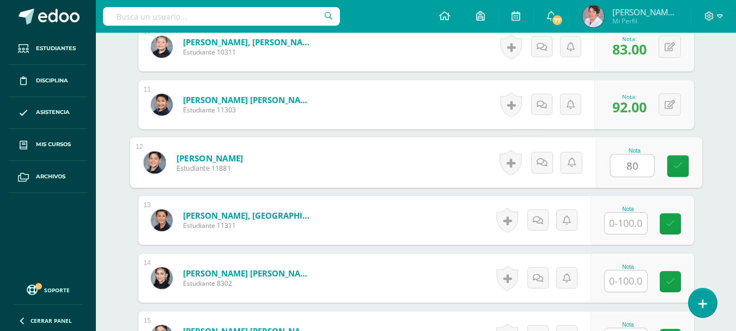
type input "8"
type input "66"
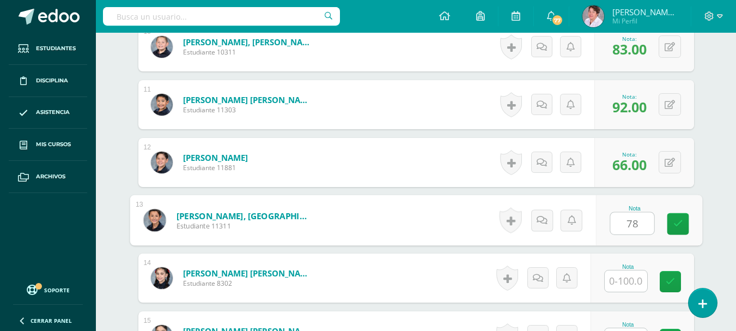
type input "78"
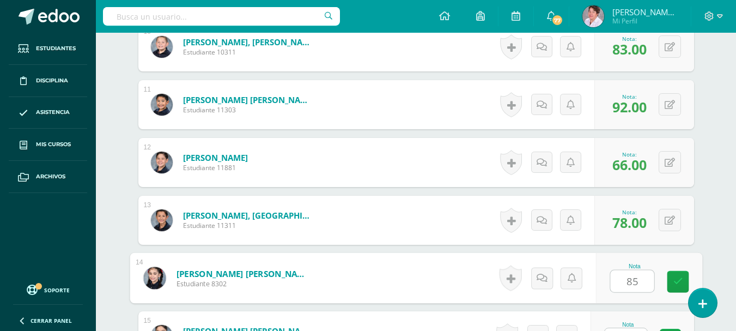
type input "85"
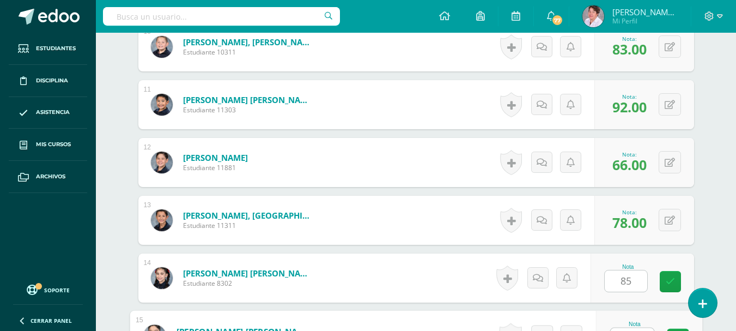
scroll to position [895, 0]
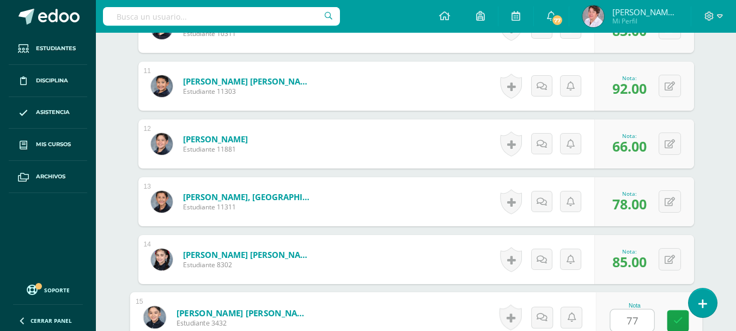
type input "77"
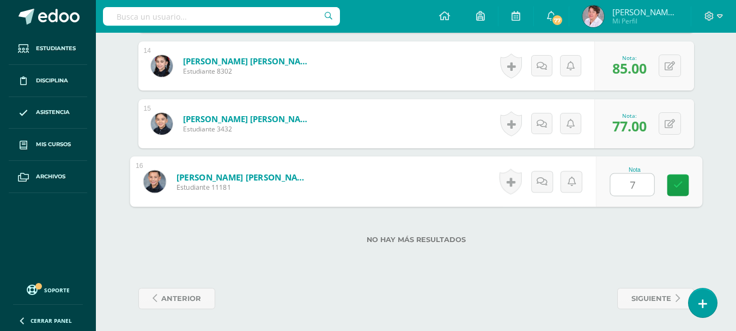
type input "75"
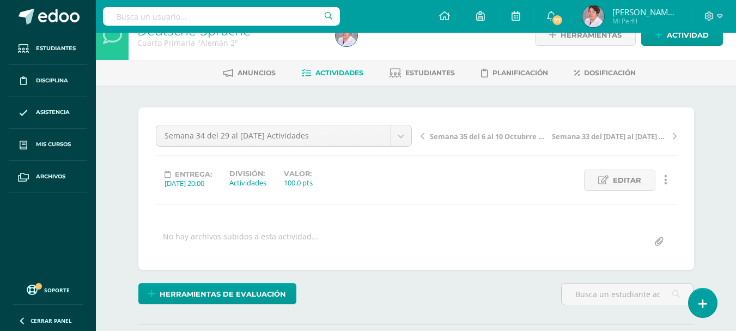
scroll to position [0, 0]
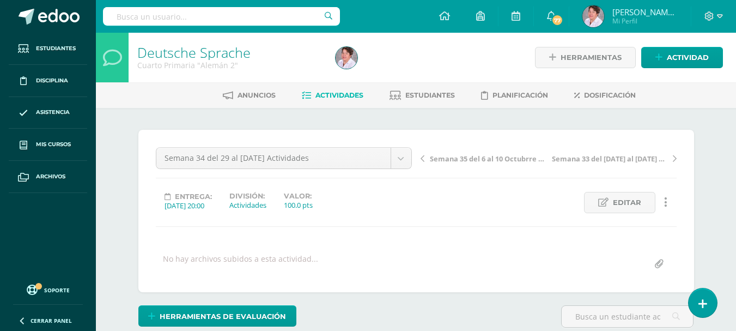
click at [342, 95] on span "Actividades" at bounding box center [340, 95] width 48 height 8
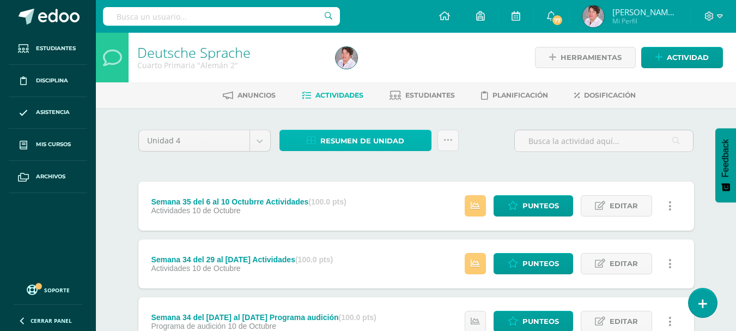
click at [362, 136] on span "Resumen de unidad" at bounding box center [362, 141] width 84 height 20
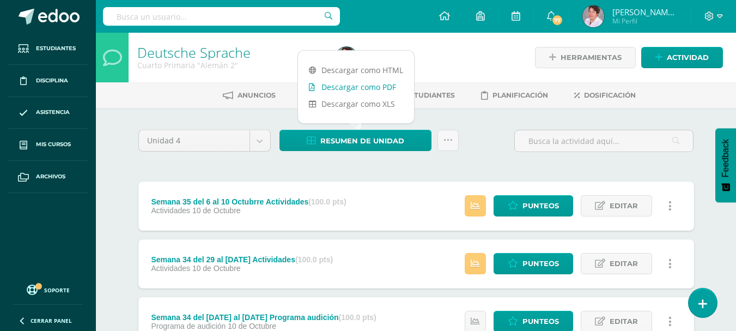
click at [358, 83] on link "Descargar como PDF" at bounding box center [356, 86] width 116 height 17
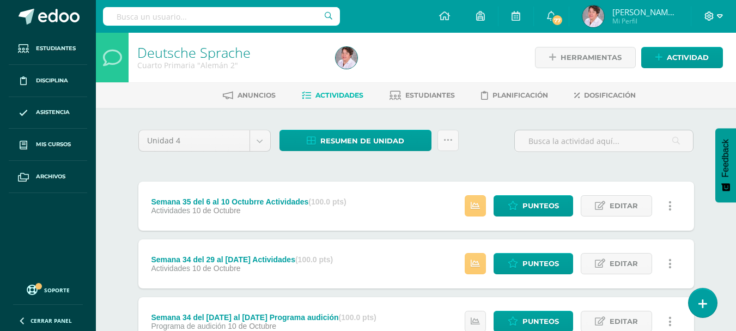
click at [720, 16] on icon at bounding box center [720, 16] width 6 height 10
click at [698, 70] on span "Cerrar sesión" at bounding box center [685, 74] width 49 height 10
